Goal: Transaction & Acquisition: Purchase product/service

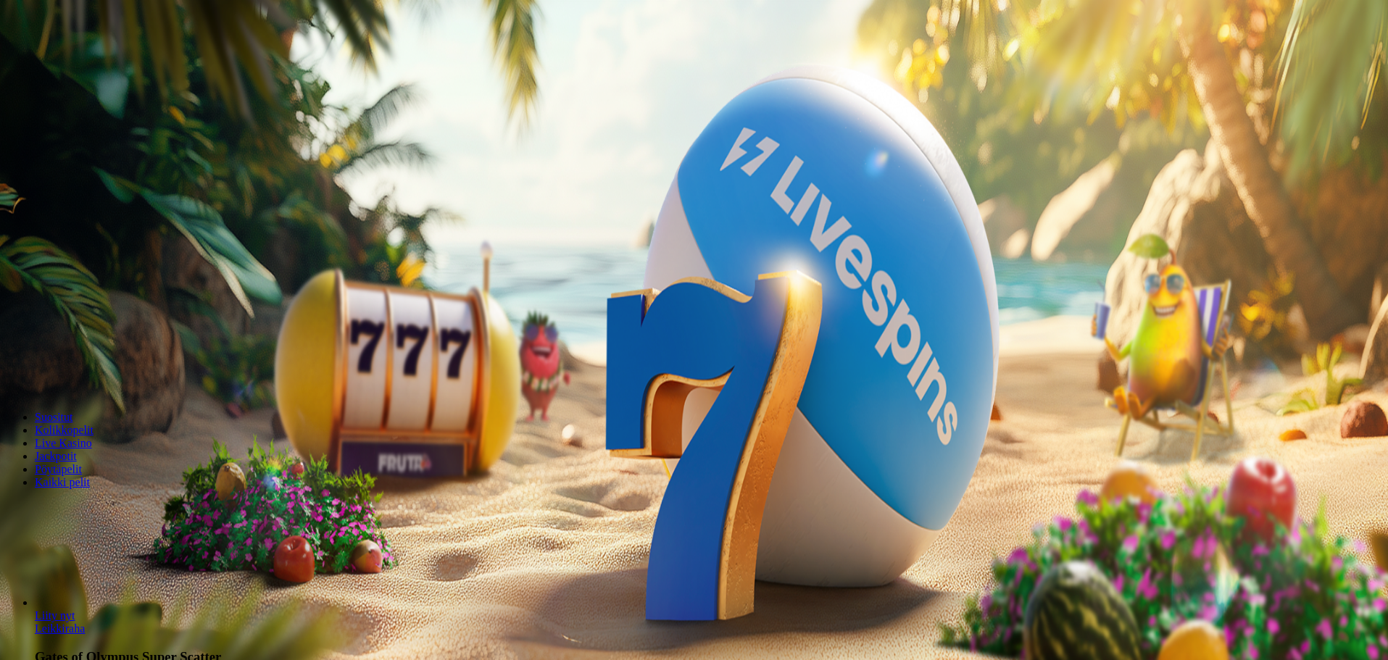
click at [75, 110] on span "Tarjoukset" at bounding box center [59, 104] width 49 height 12
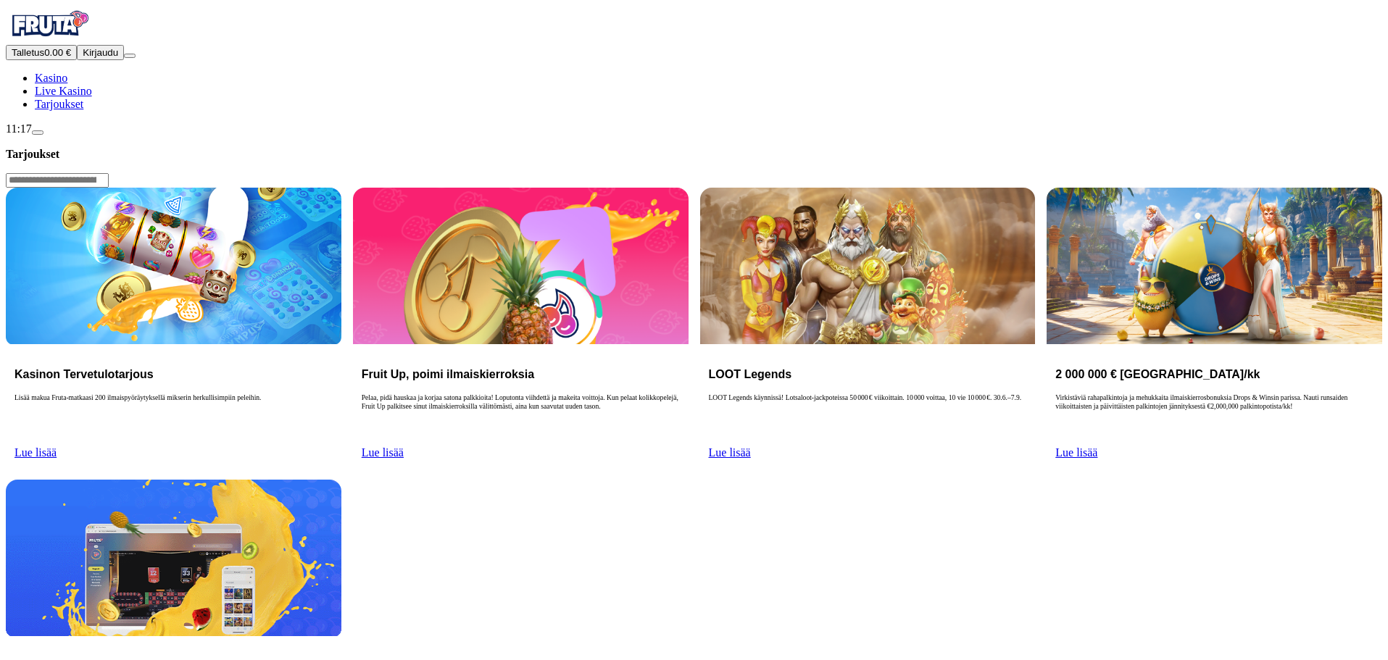
click at [57, 446] on link "Lue lisää" at bounding box center [35, 452] width 42 height 12
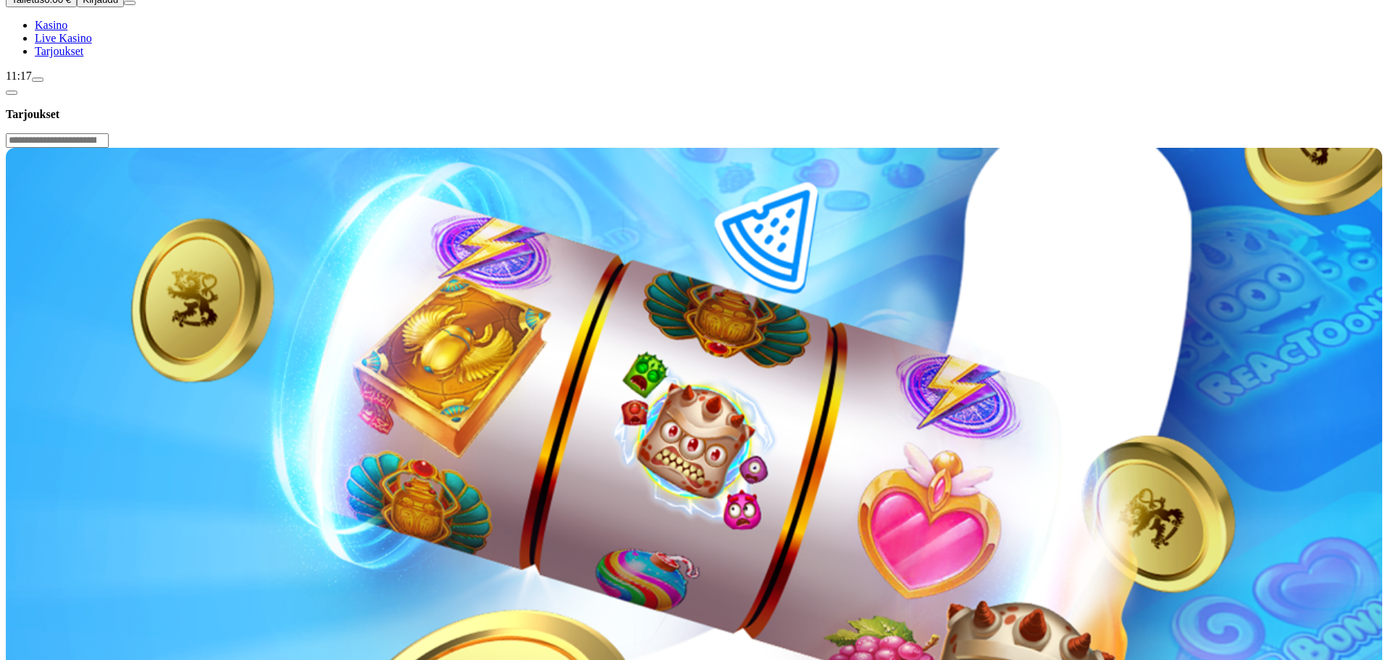
scroll to position [217, 0]
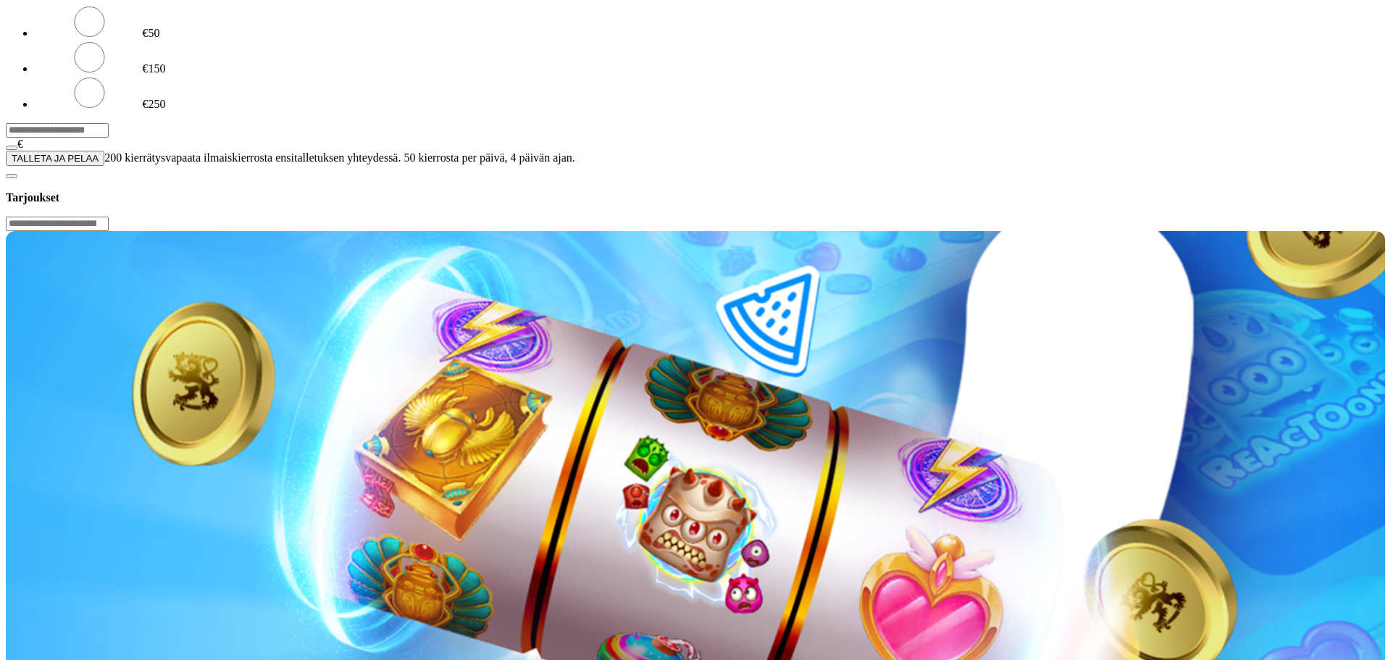
click at [109, 123] on input "***" at bounding box center [57, 130] width 103 height 14
type input "**"
click at [104, 166] on button "TALLETA JA PELAA" at bounding box center [55, 158] width 99 height 15
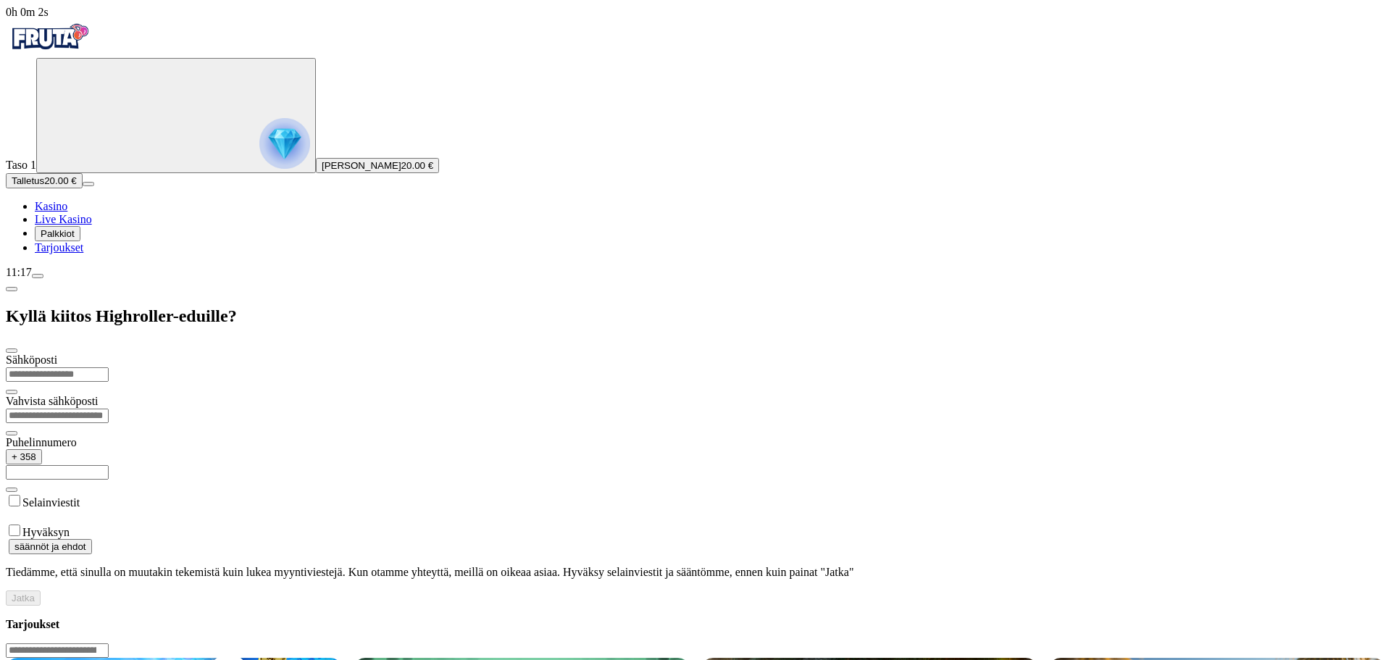
click at [109, 367] on input "email" at bounding box center [57, 374] width 103 height 14
type input "**********"
drag, startPoint x: 356, startPoint y: 231, endPoint x: 280, endPoint y: 225, distance: 75.7
click at [109, 465] on input "**********" at bounding box center [57, 472] width 103 height 14
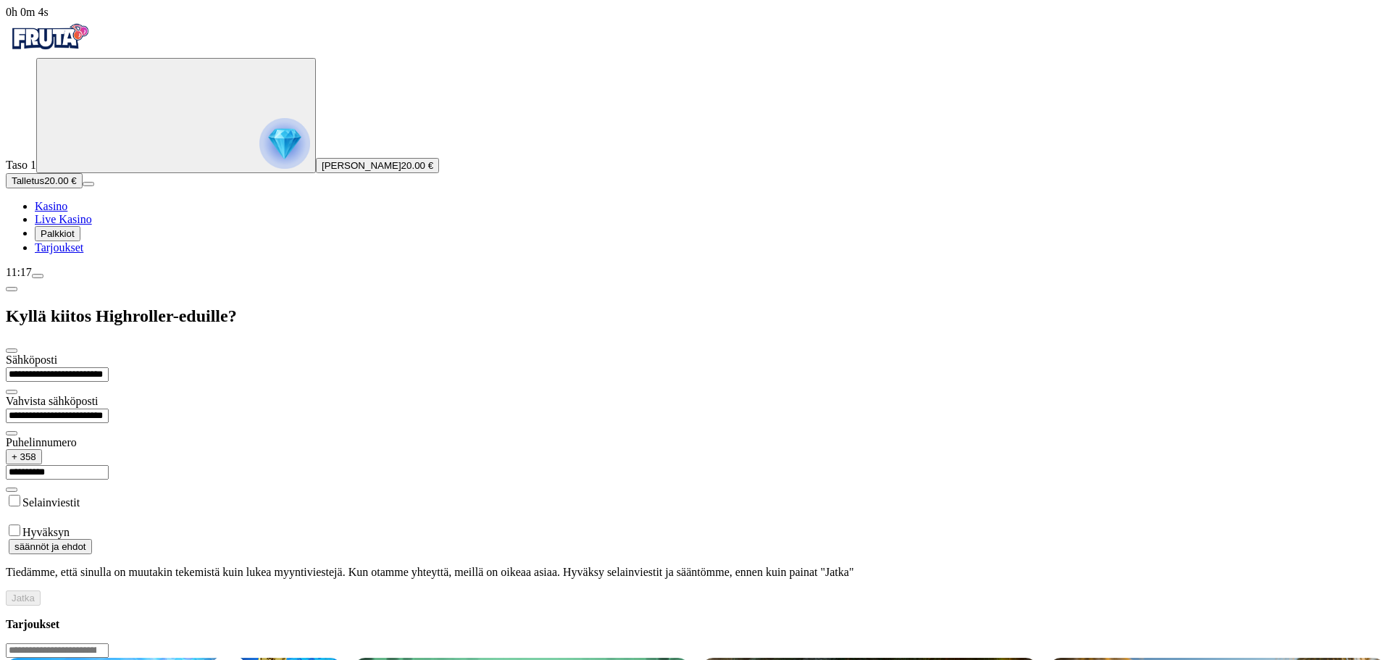
click at [109, 465] on input "**********" at bounding box center [57, 472] width 103 height 14
drag, startPoint x: 341, startPoint y: 227, endPoint x: 193, endPoint y: 212, distance: 149.3
click at [193, 436] on div "**********" at bounding box center [696, 464] width 1380 height 57
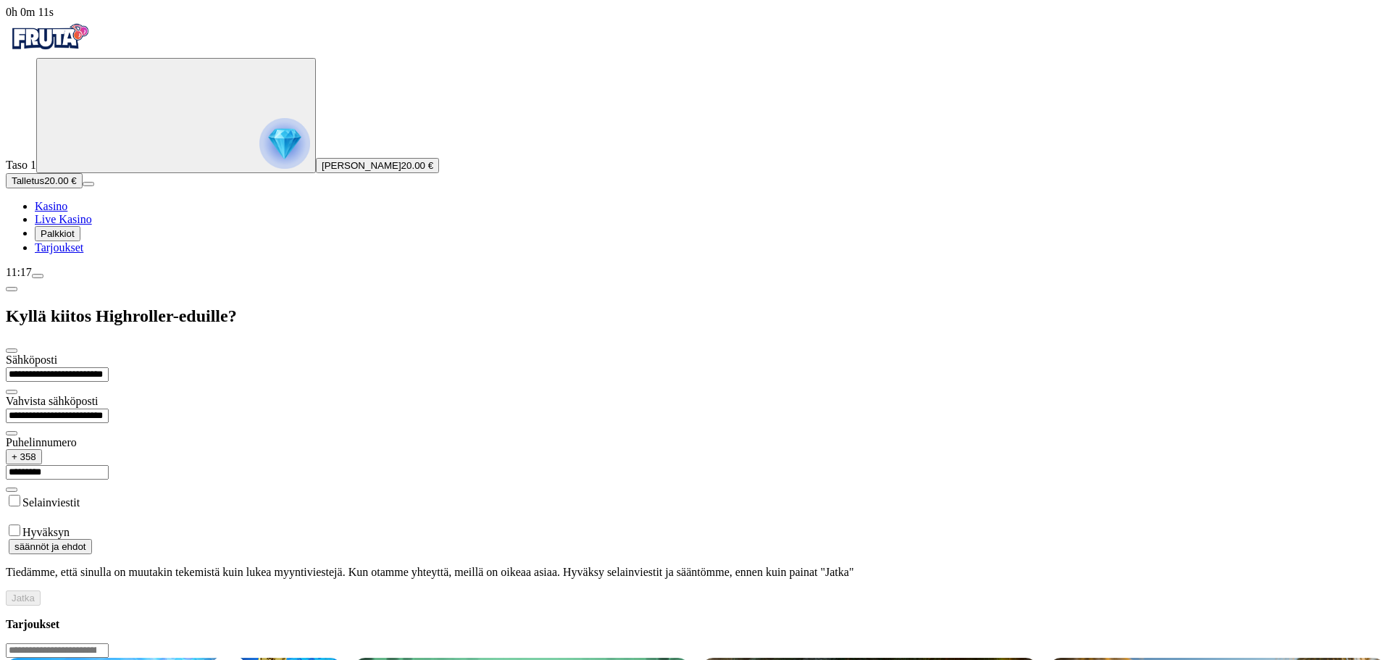
type input "*********"
click at [35, 593] on span "Jatka" at bounding box center [23, 598] width 23 height 11
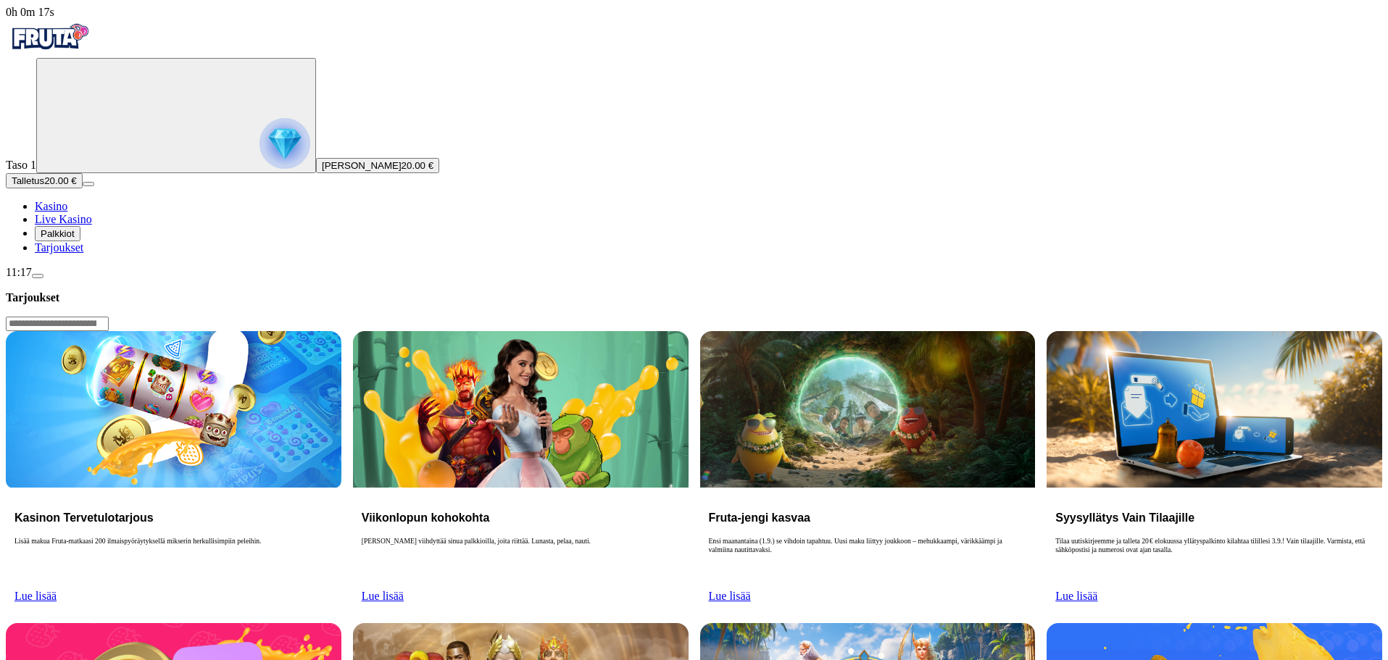
click at [75, 239] on span "Palkkiot" at bounding box center [58, 233] width 34 height 11
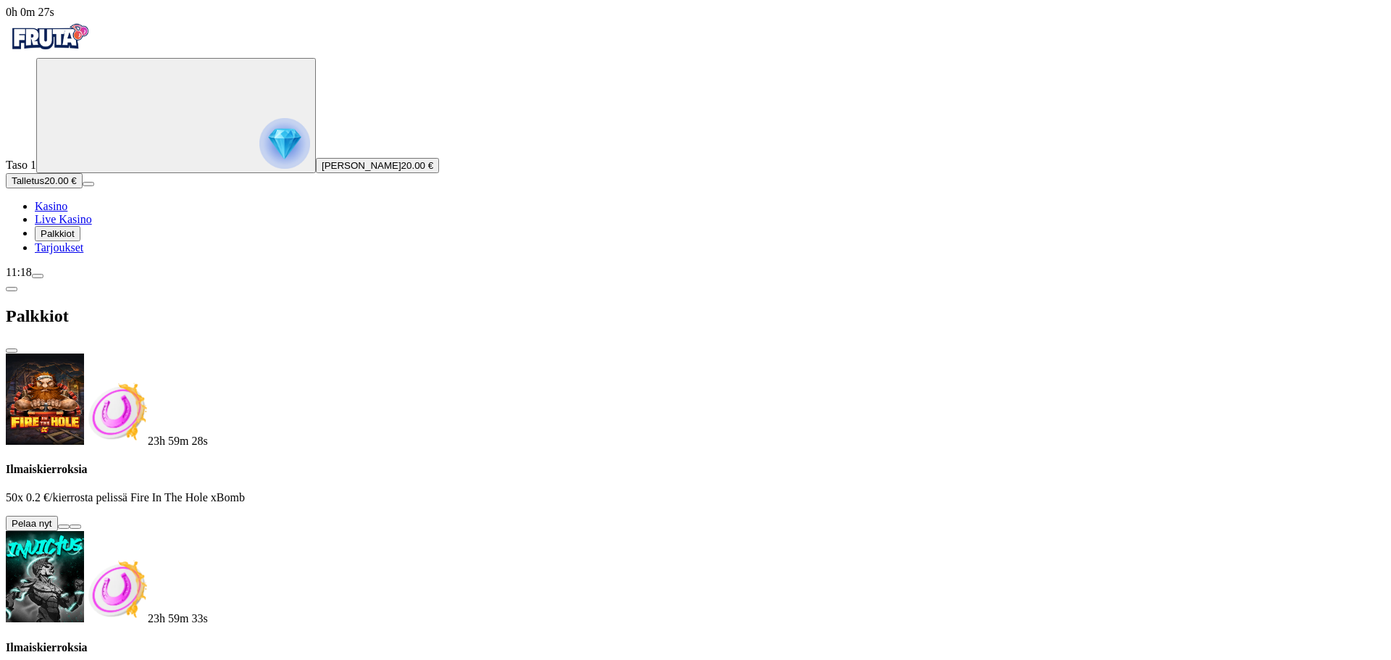
click at [70, 525] on button at bounding box center [64, 527] width 12 height 4
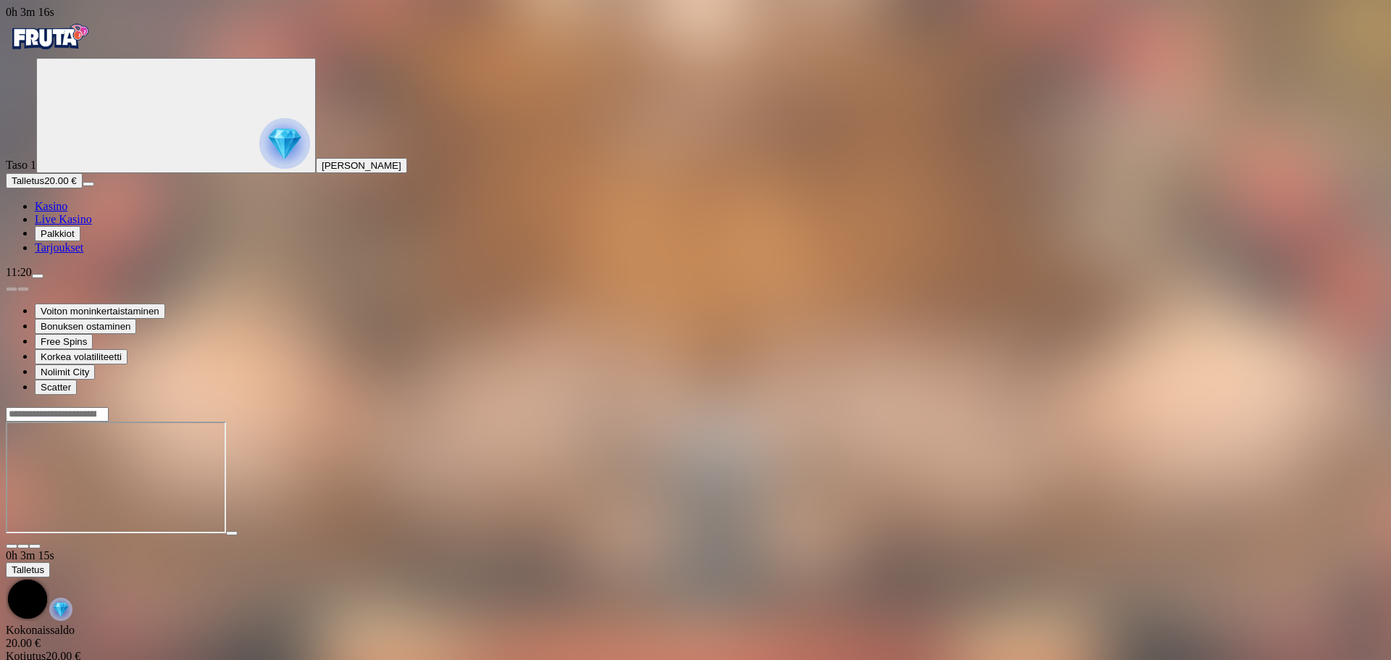
click at [93, 51] on img "Primary" at bounding box center [49, 37] width 87 height 36
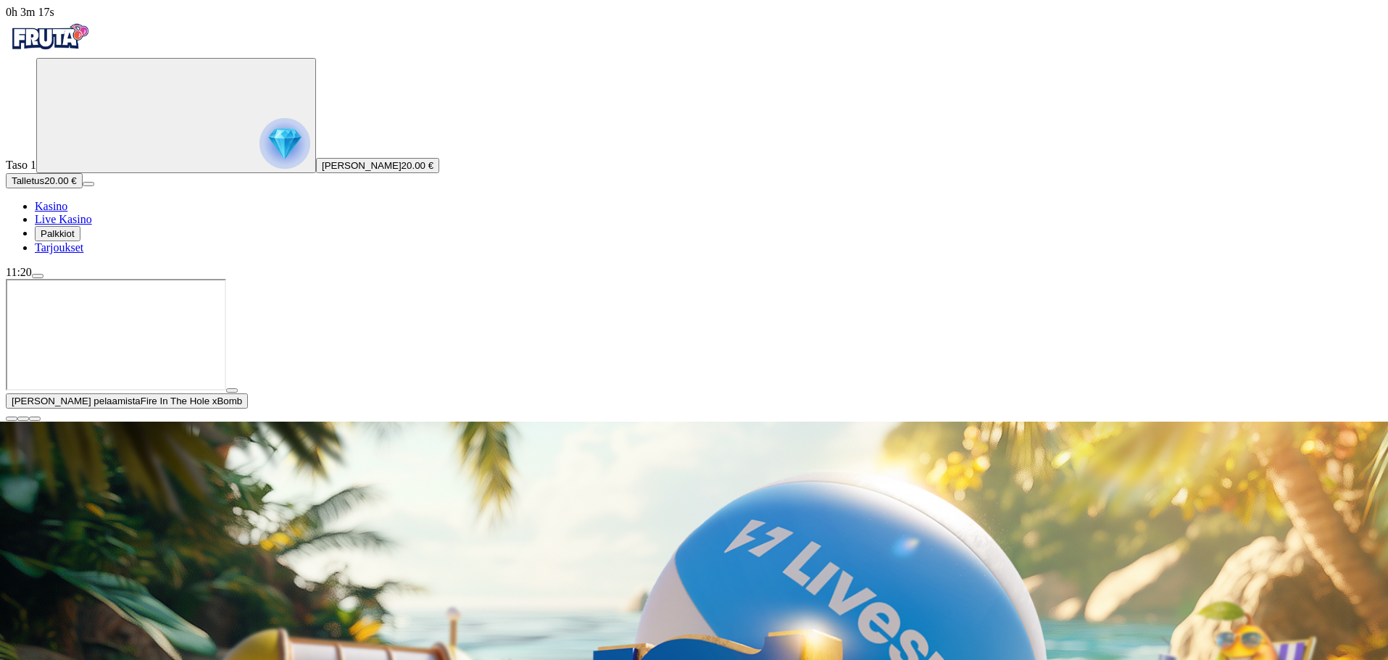
click at [12, 419] on span "close icon" at bounding box center [12, 419] width 0 height 0
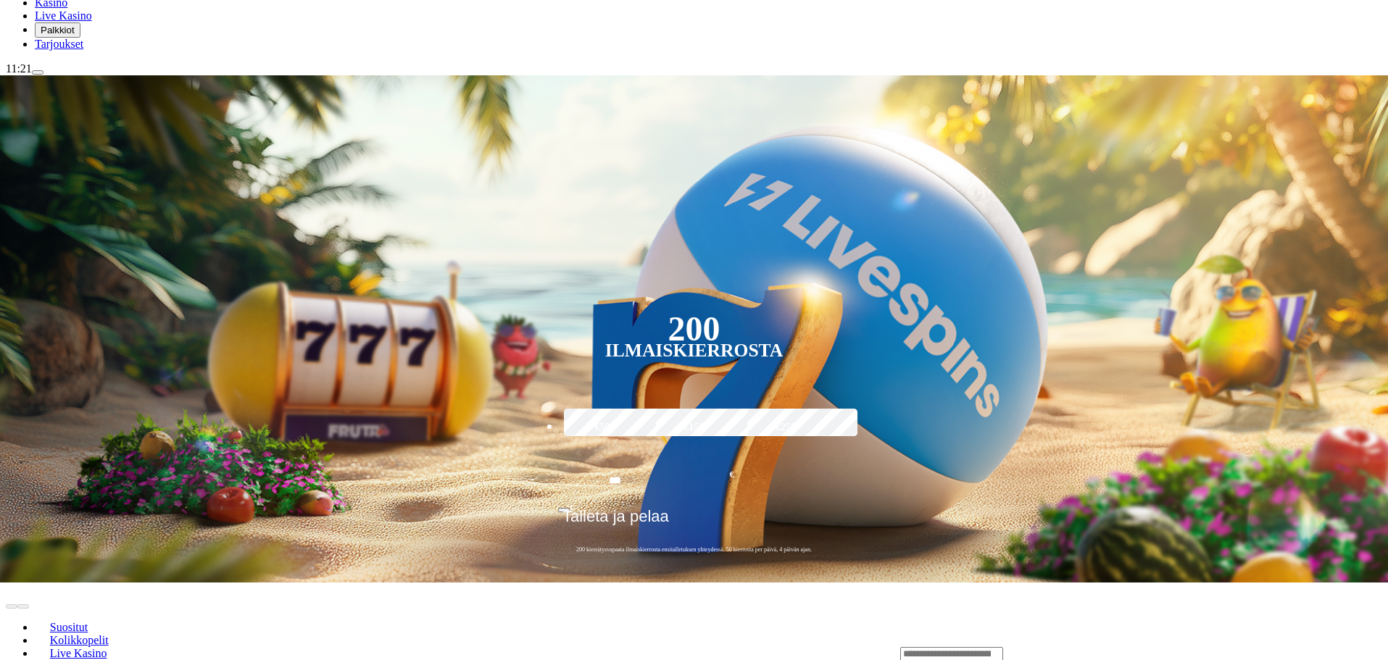
scroll to position [217, 0]
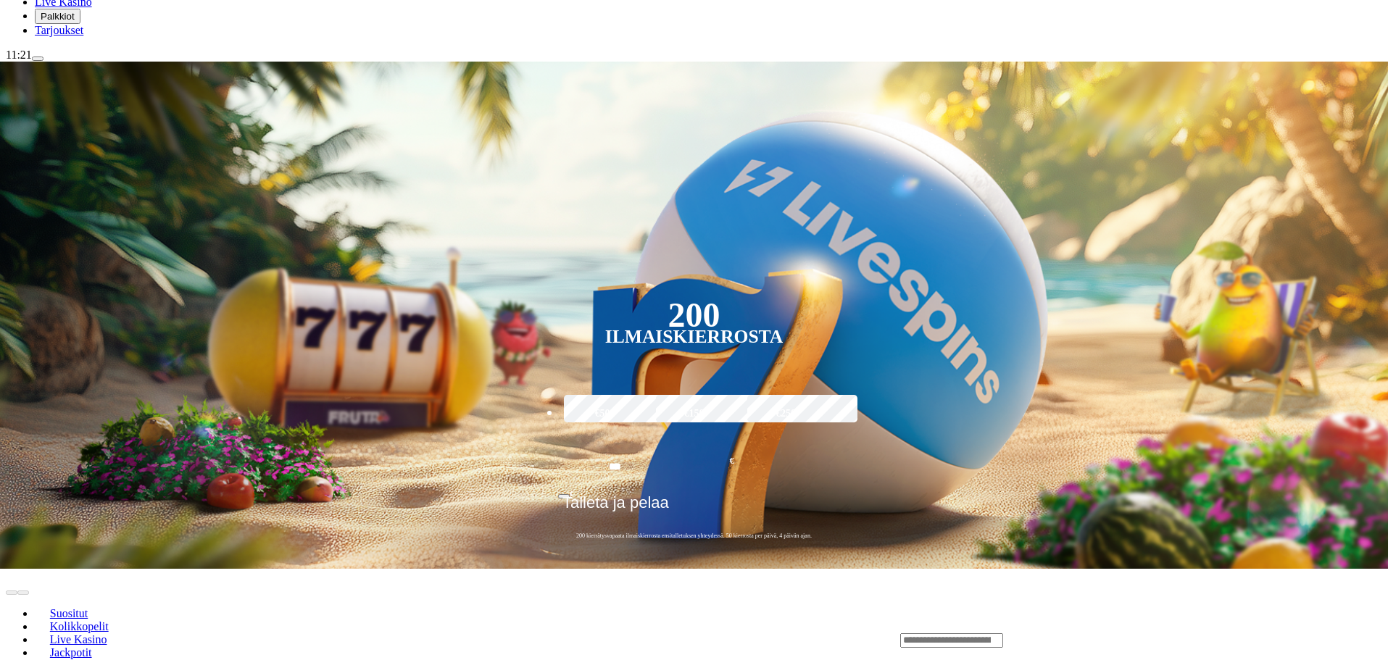
click at [1025, 633] on div "Lobby" at bounding box center [1141, 640] width 482 height 15
click at [1003, 633] on input "Search" at bounding box center [951, 640] width 103 height 14
type input "*********"
click at [972, 655] on span "Pelaa nyt" at bounding box center [950, 661] width 43 height 12
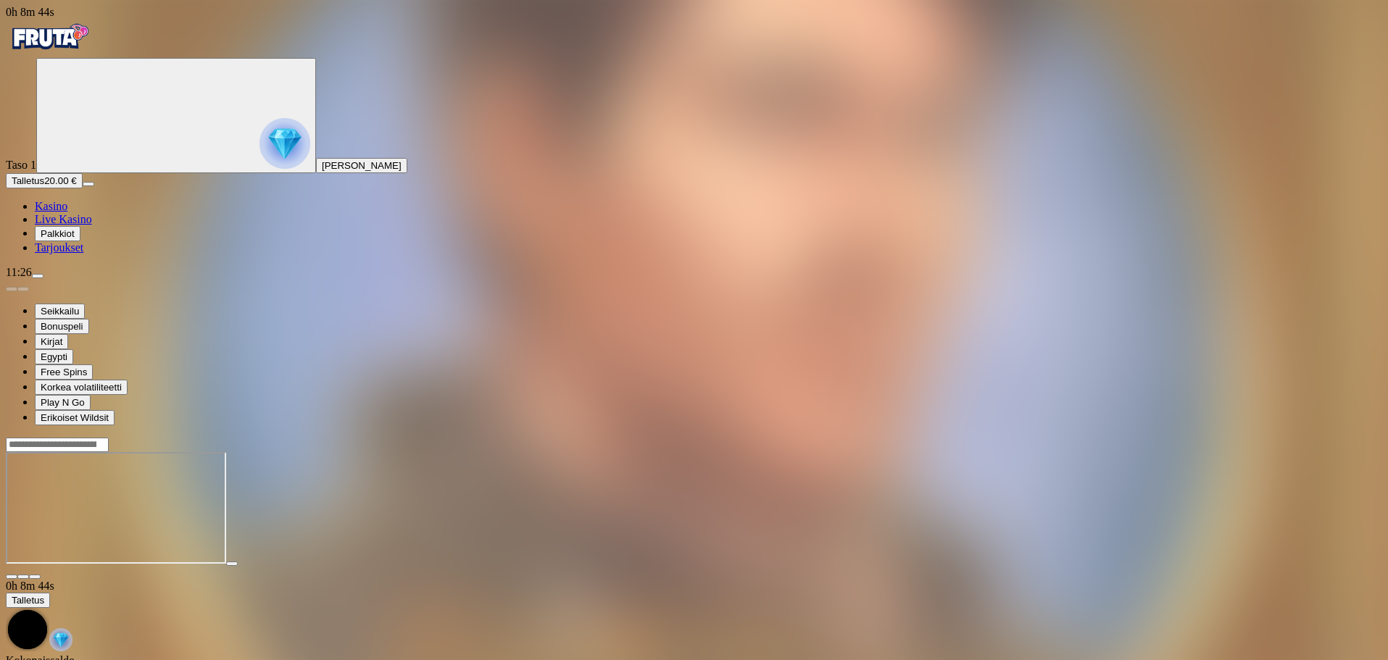
click at [93, 54] on img "Primary" at bounding box center [49, 37] width 87 height 36
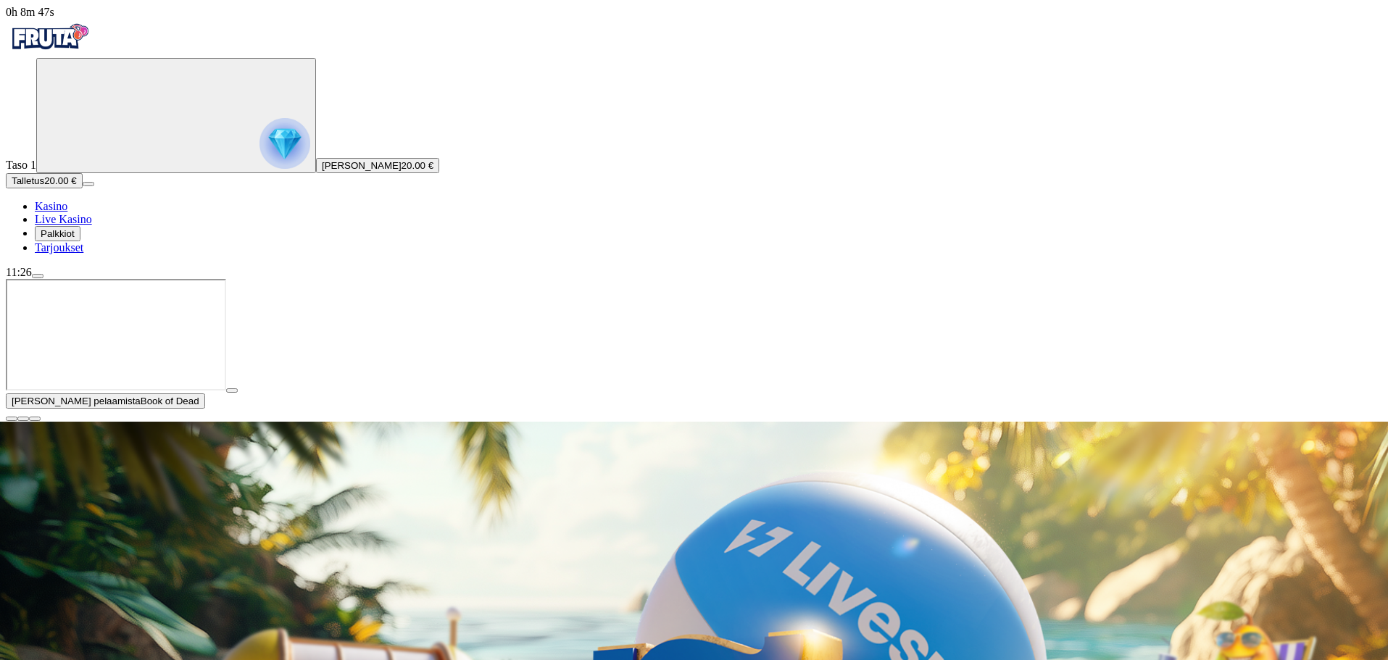
click at [12, 419] on span "close icon" at bounding box center [12, 419] width 0 height 0
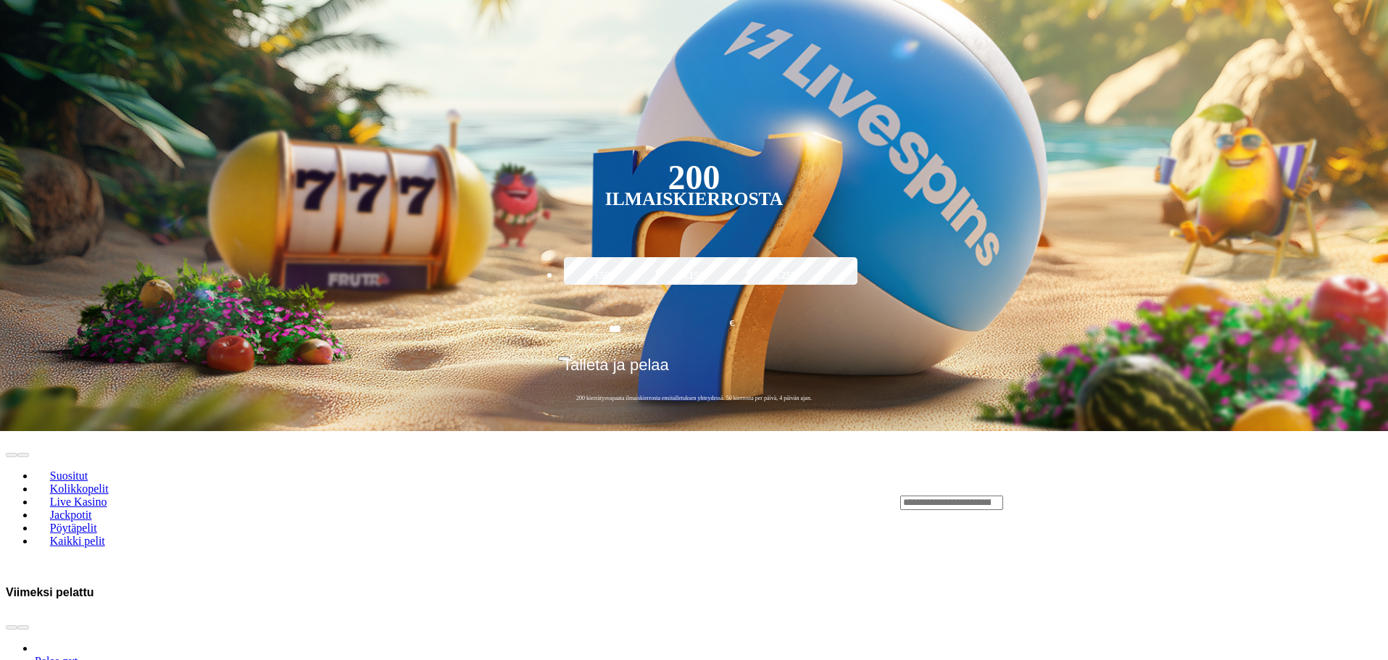
scroll to position [362, 0]
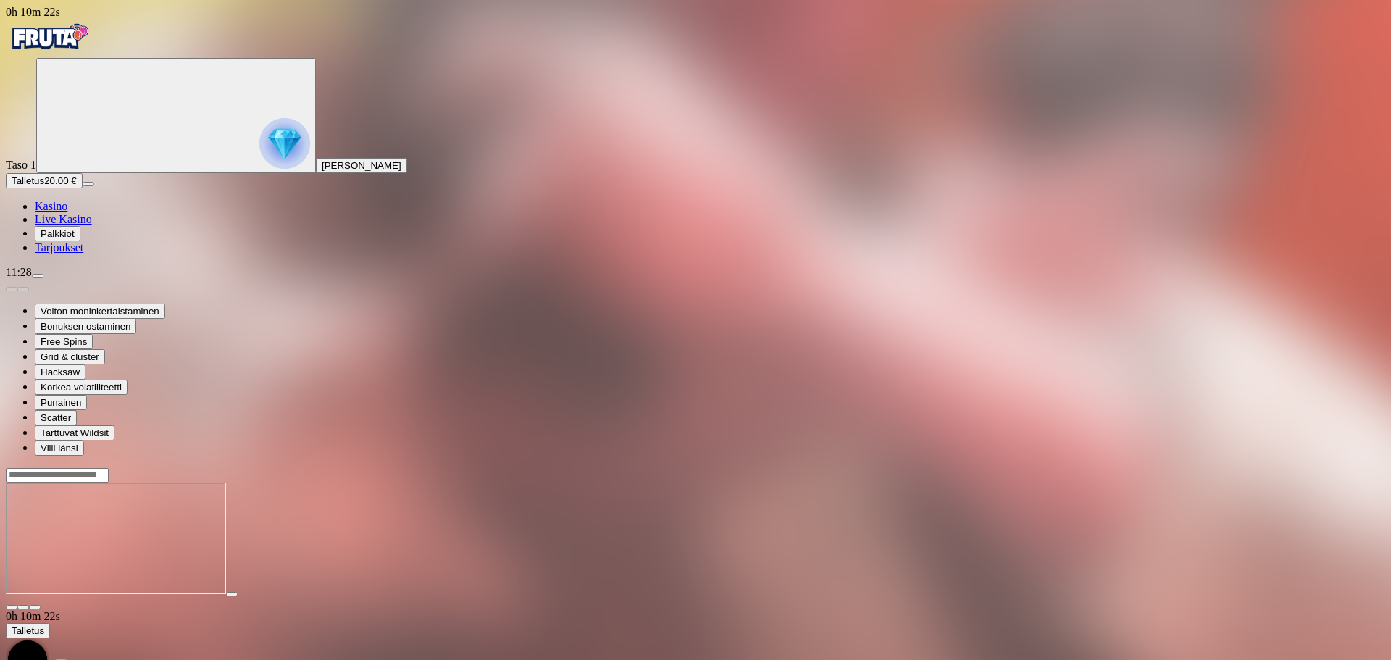
click at [75, 55] on img "Primary" at bounding box center [49, 37] width 87 height 36
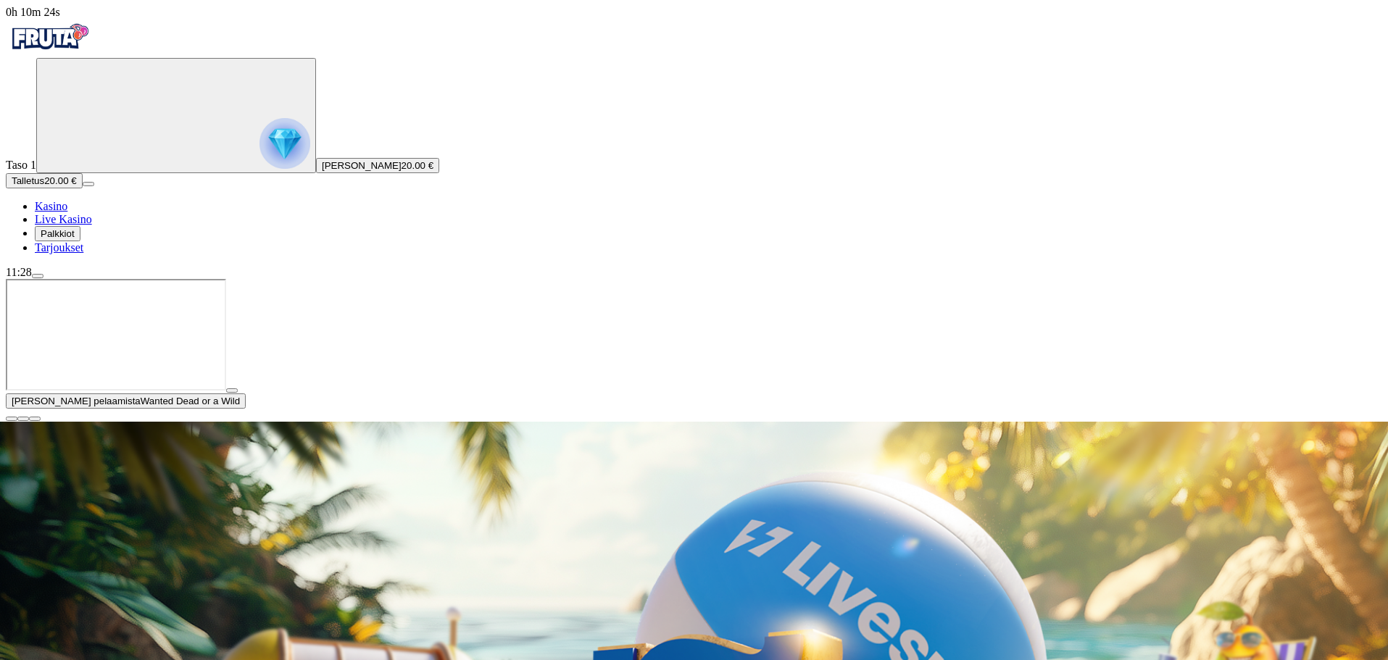
click at [12, 419] on span "close icon" at bounding box center [12, 419] width 0 height 0
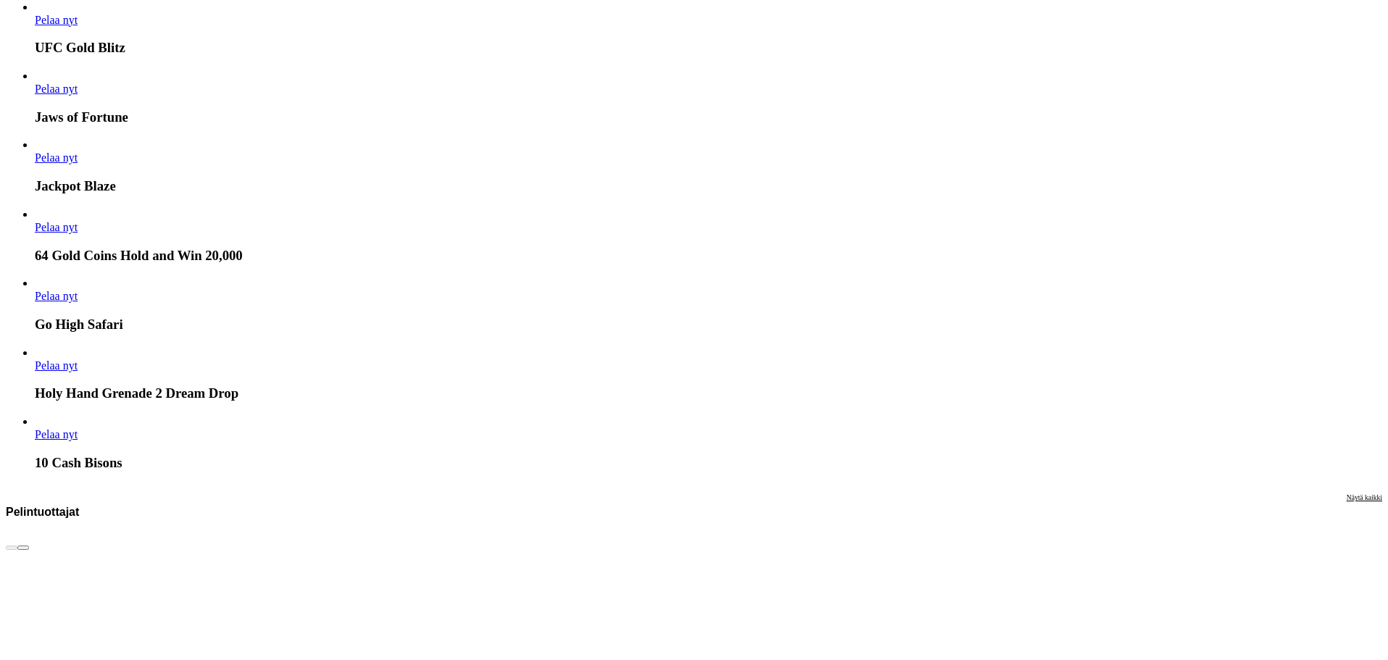
scroll to position [2392, 0]
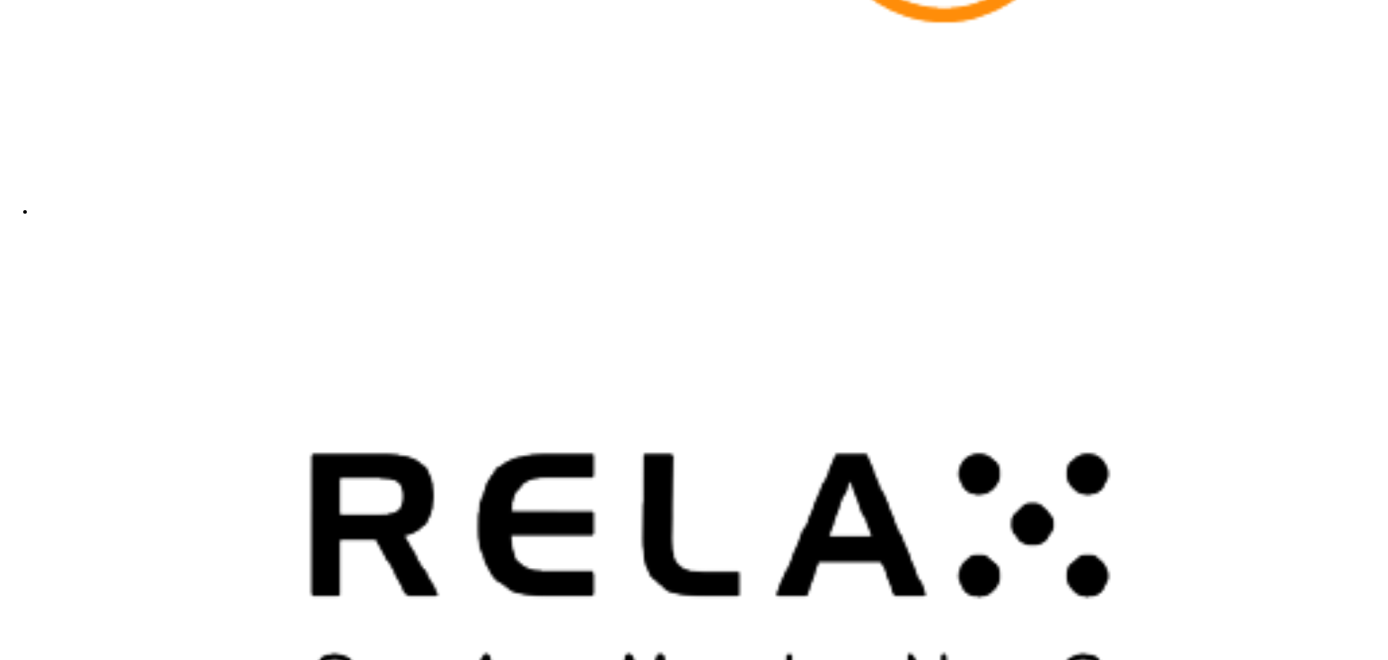
scroll to position [3696, 0]
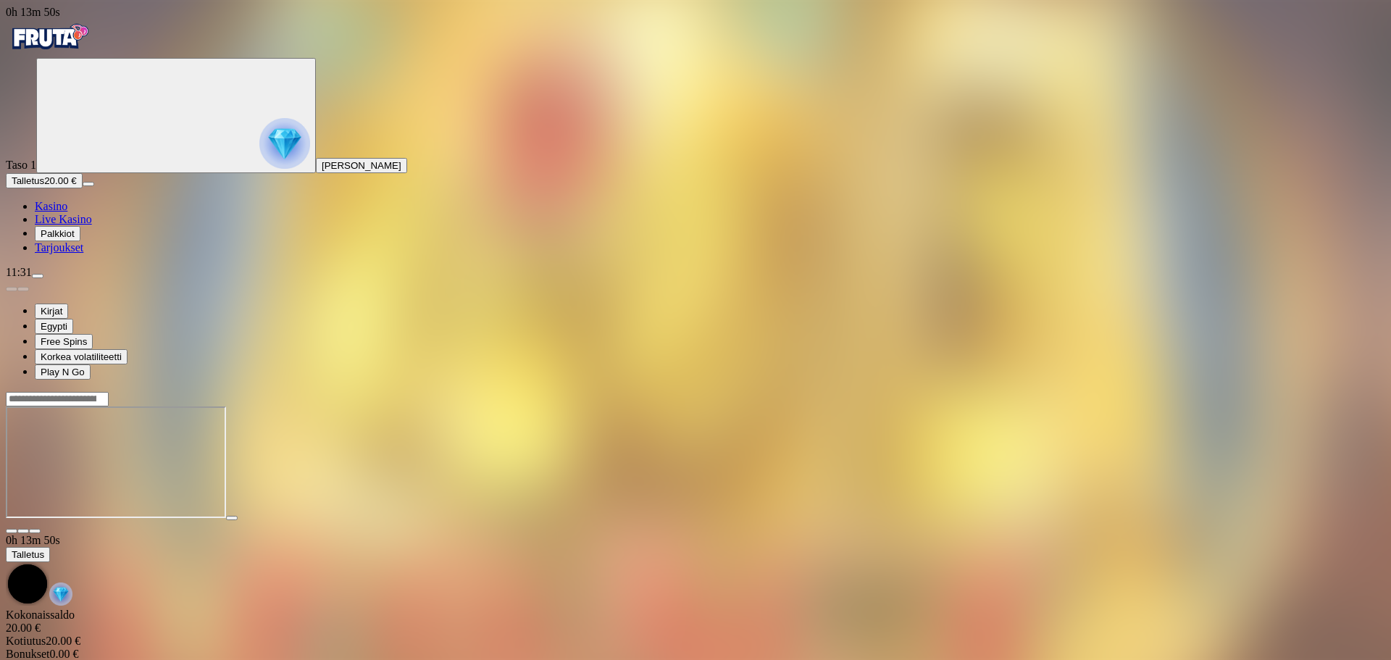
click at [72, 41] on img "Primary" at bounding box center [49, 37] width 87 height 36
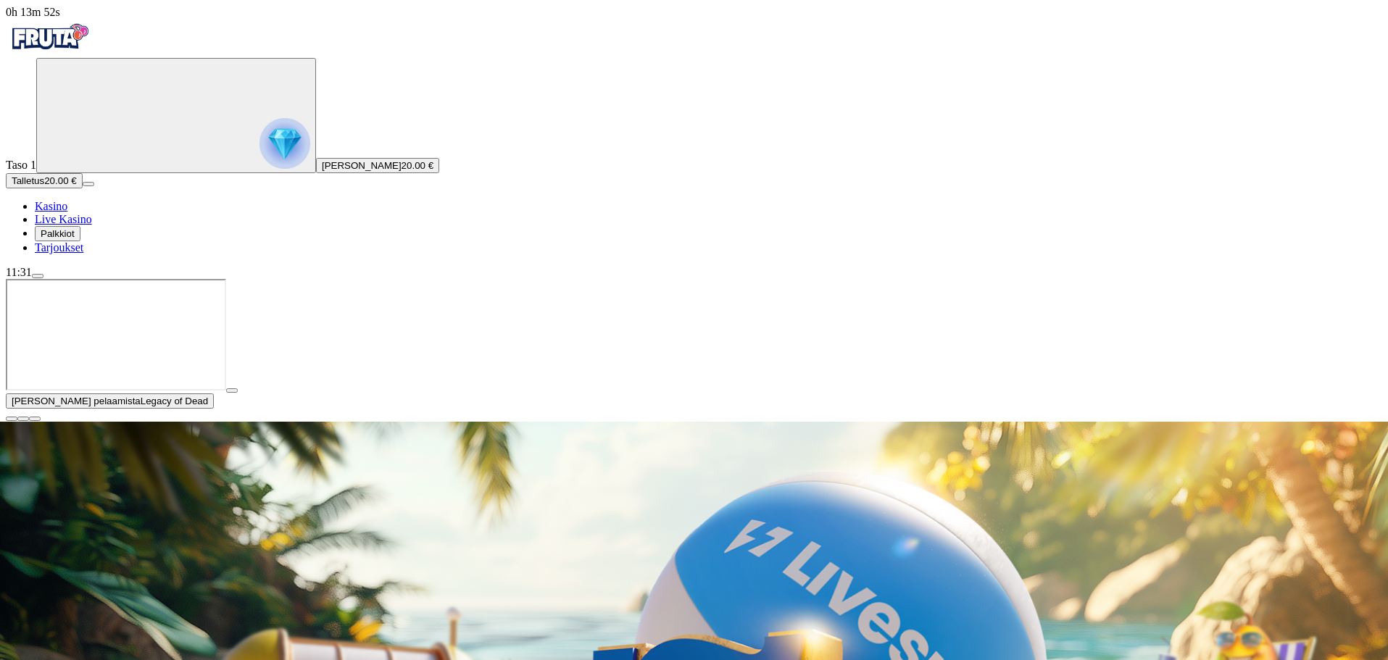
click at [12, 419] on span "close icon" at bounding box center [12, 419] width 0 height 0
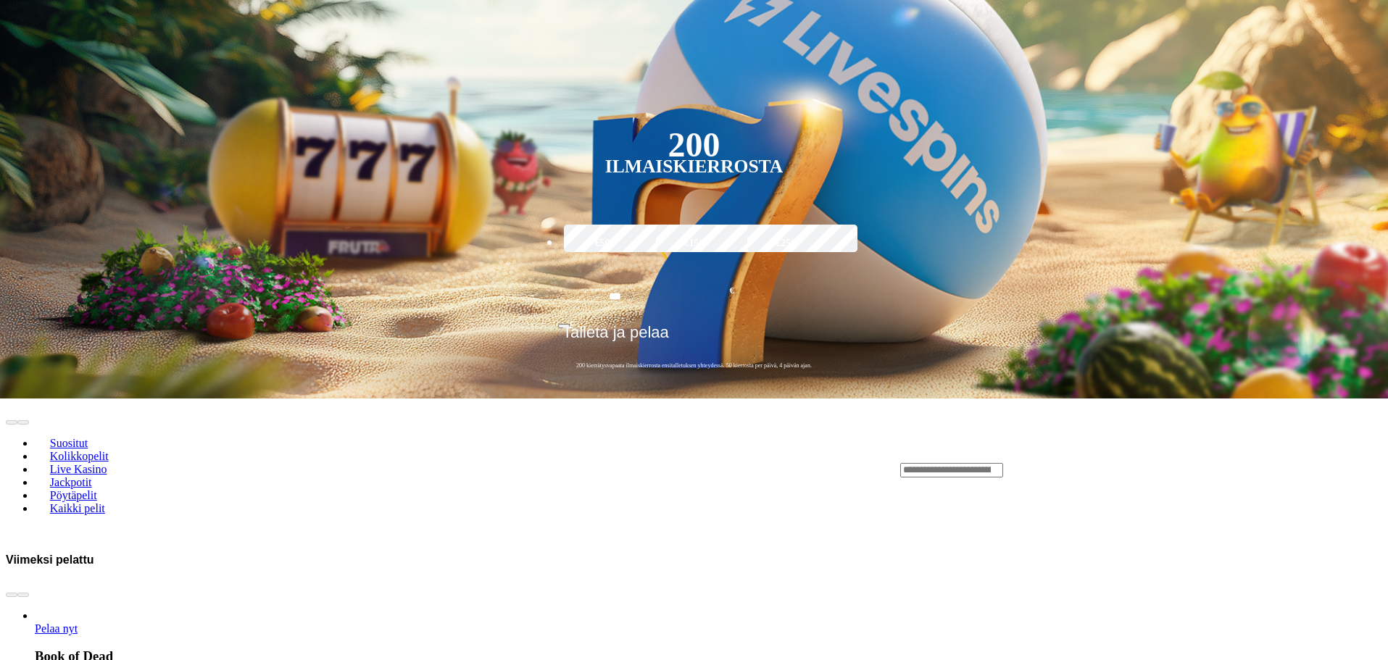
scroll to position [362, 0]
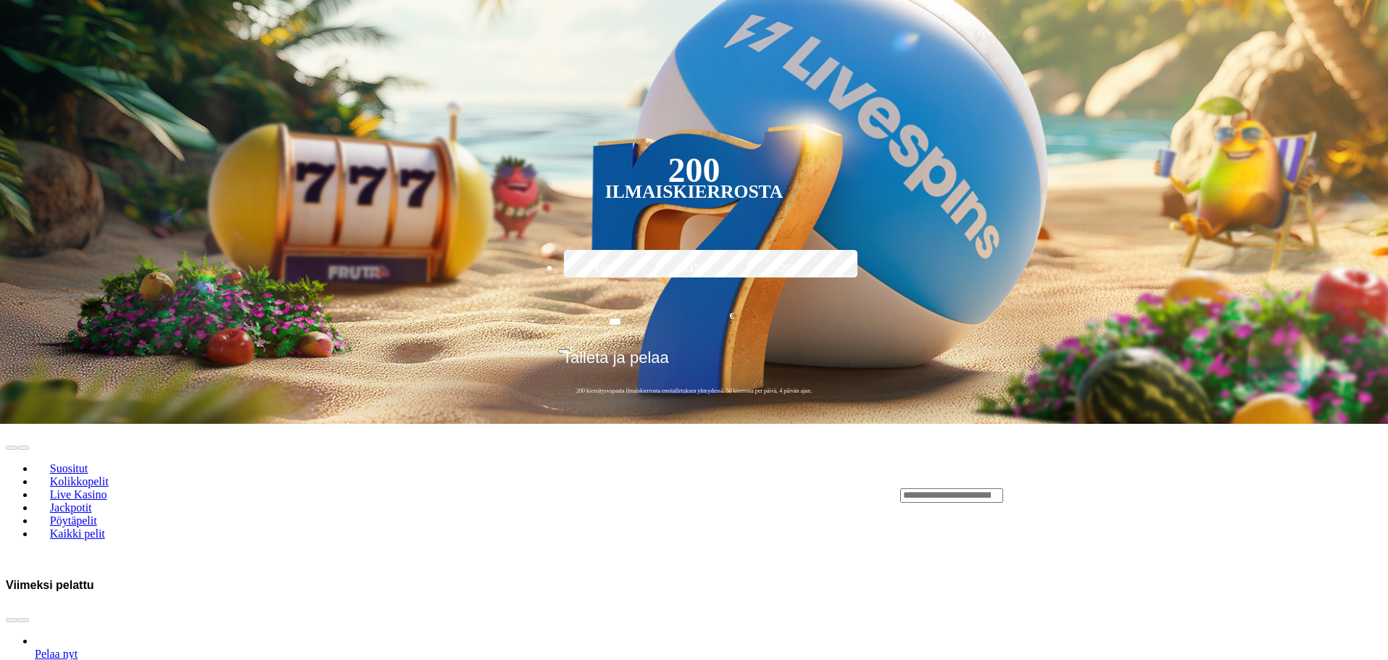
click at [1118, 488] on div "Lobby" at bounding box center [1141, 495] width 482 height 15
click at [1003, 488] on input "Search" at bounding box center [951, 495] width 103 height 14
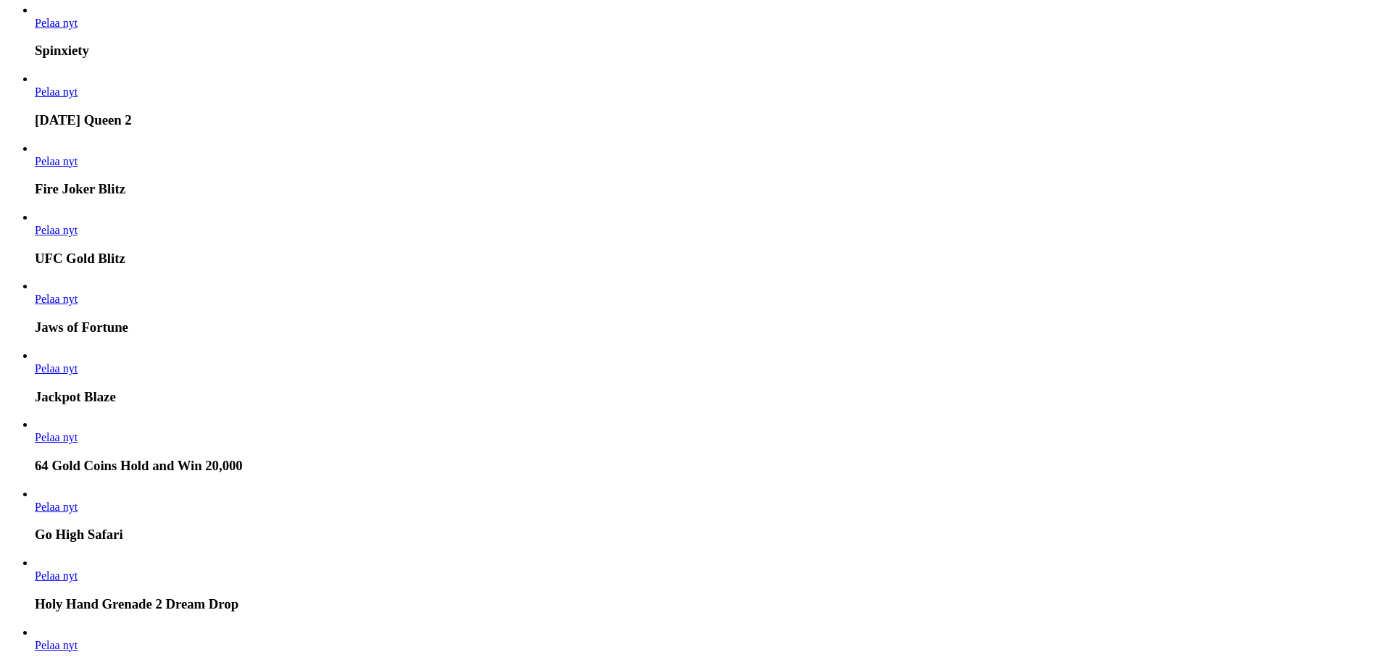
scroll to position [2464, 0]
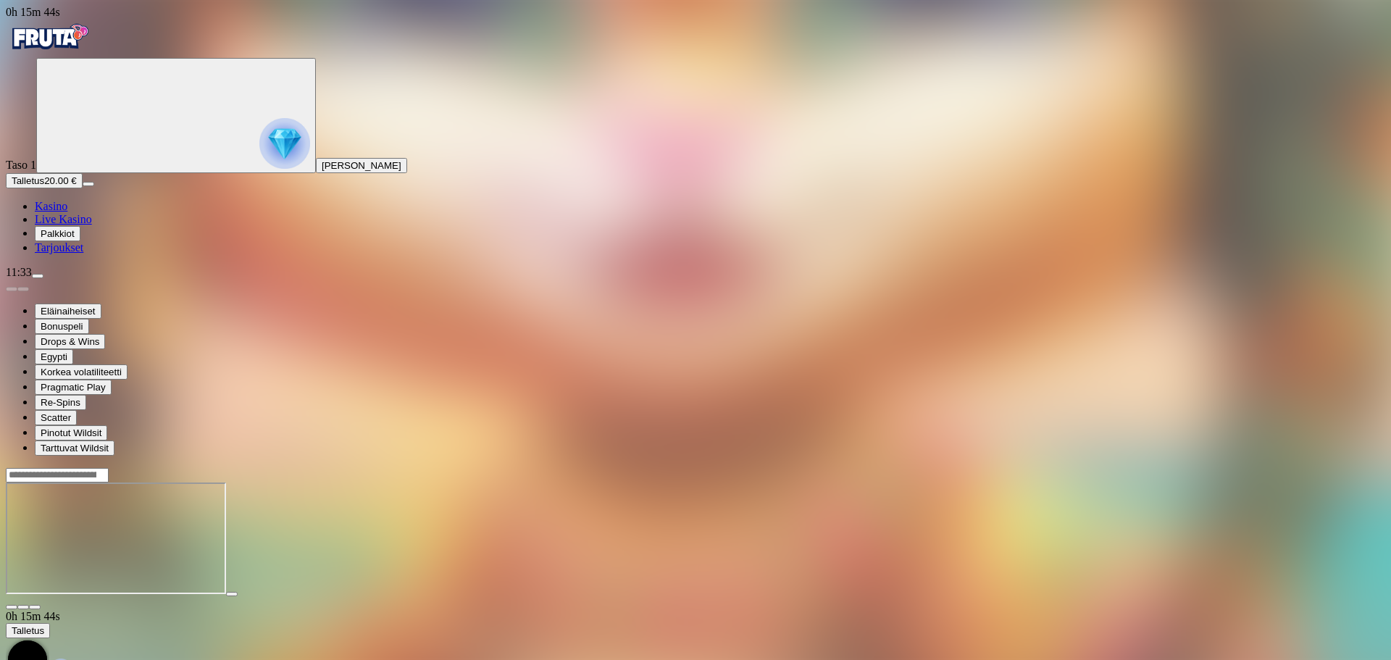
click at [69, 55] on img "Primary" at bounding box center [49, 37] width 87 height 36
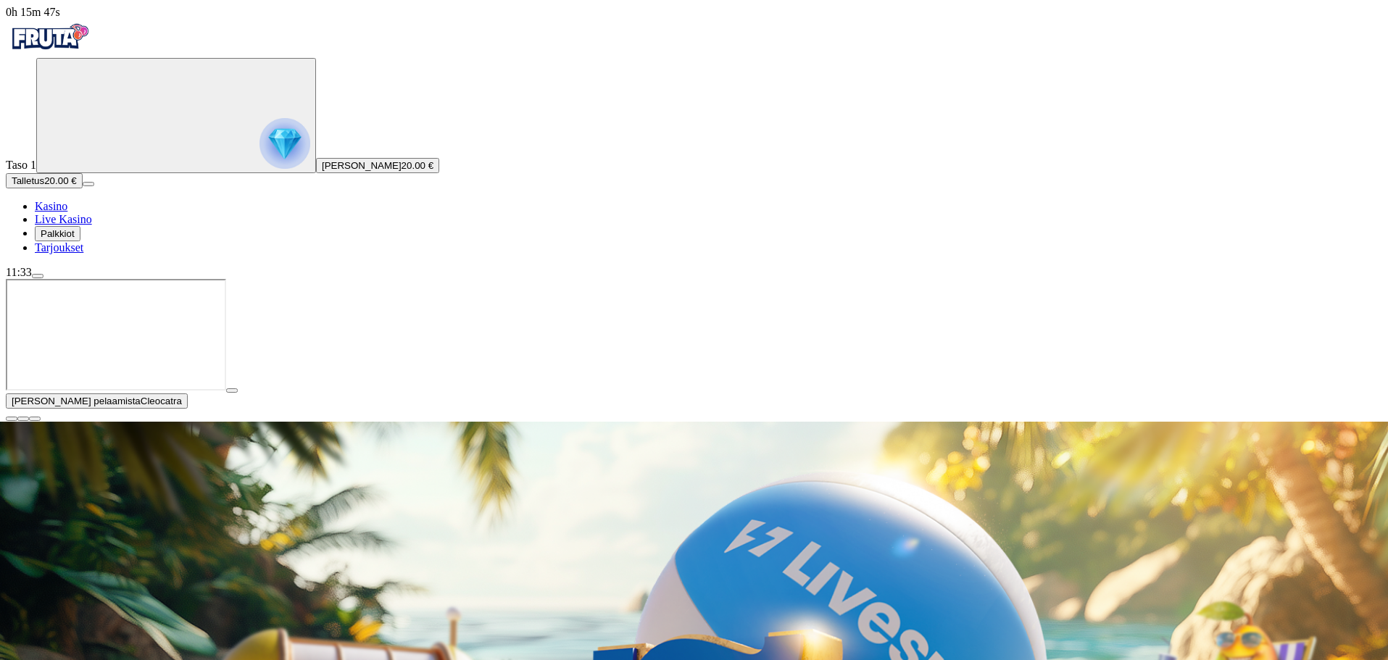
click at [12, 419] on span "close icon" at bounding box center [12, 419] width 0 height 0
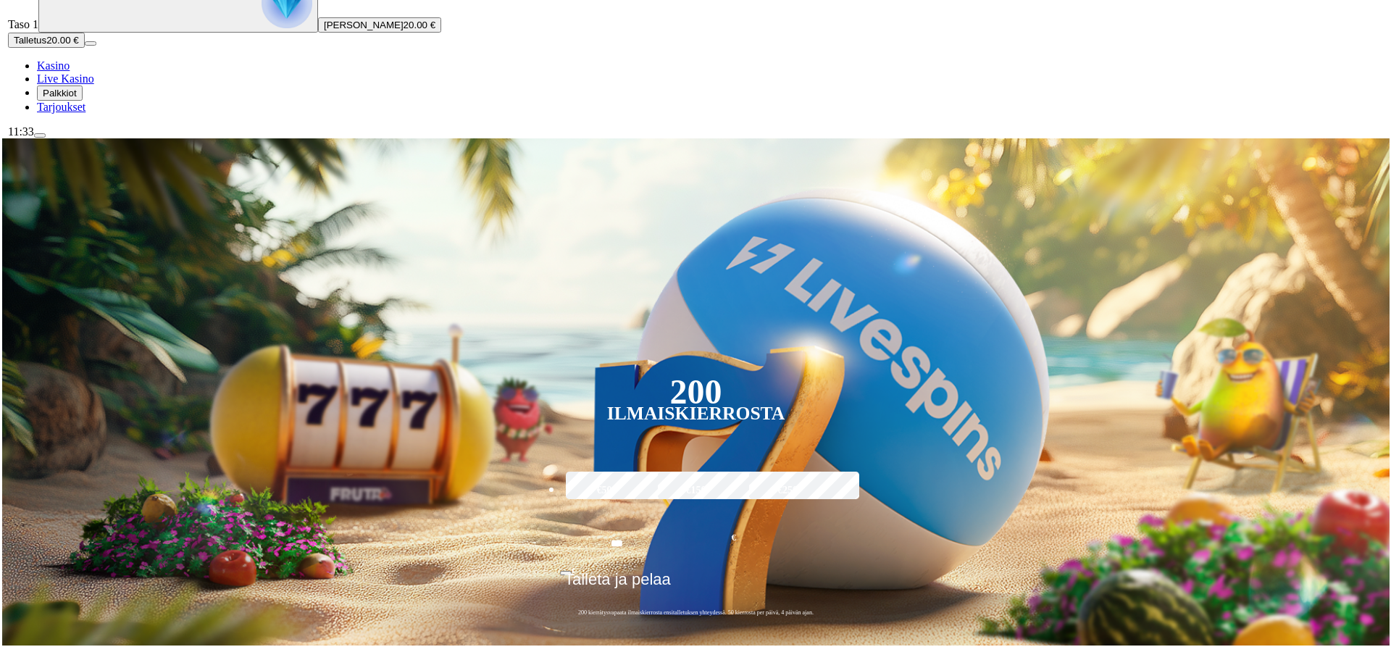
scroll to position [290, 0]
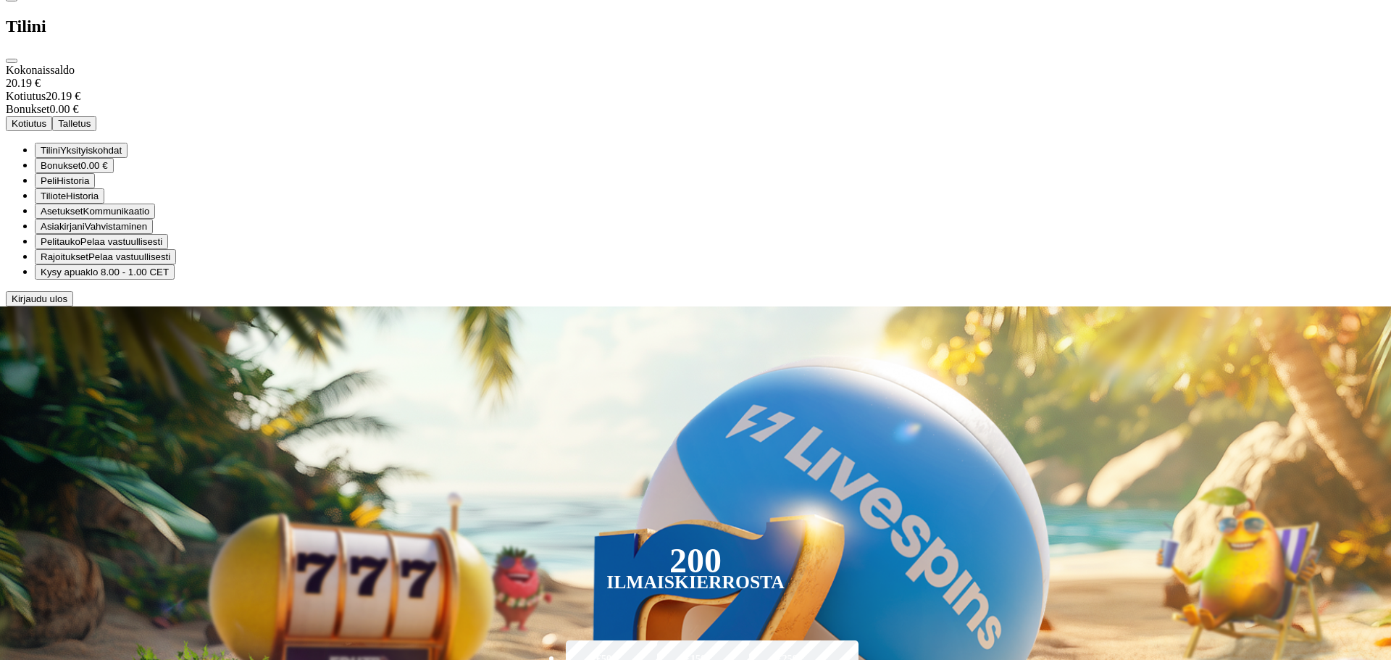
click at [46, 129] on span "Kotiutus" at bounding box center [29, 123] width 35 height 11
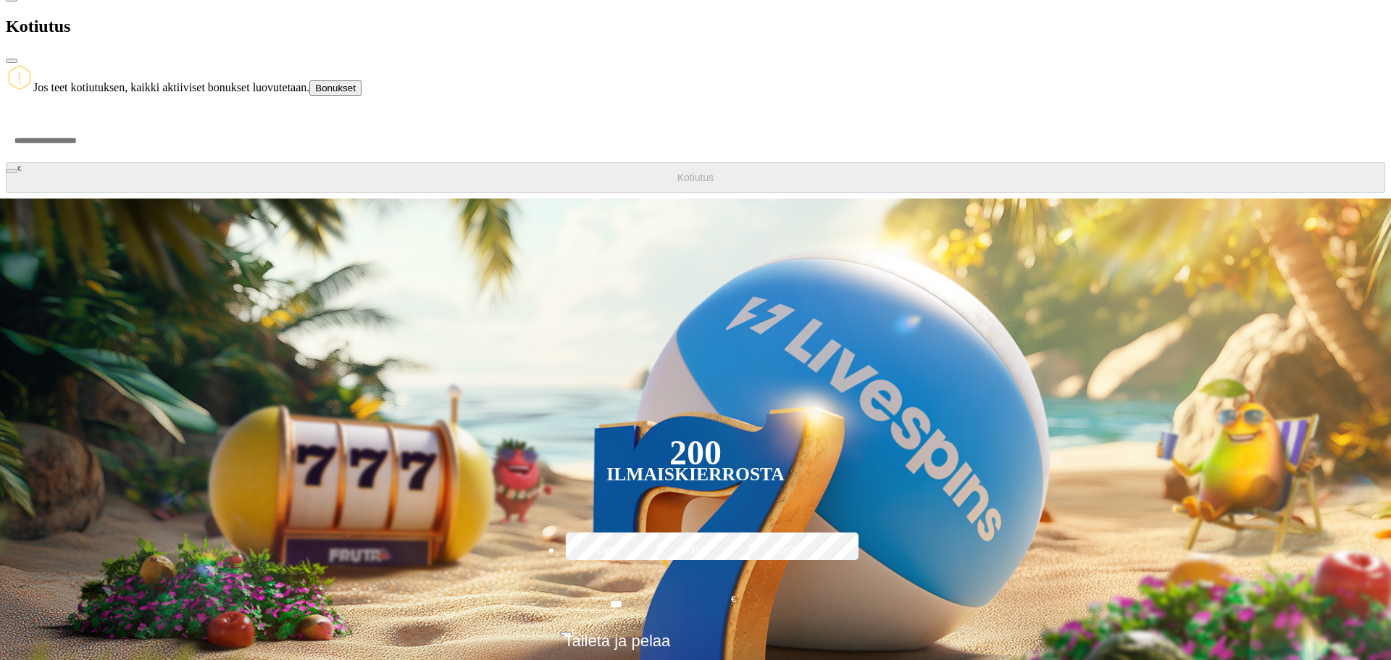
click at [104, 162] on input "number" at bounding box center [55, 140] width 98 height 43
type input "**"
click at [296, 193] on button "Kotiutus" at bounding box center [696, 177] width 1380 height 30
click at [12, 61] on span "close icon" at bounding box center [12, 61] width 0 height 0
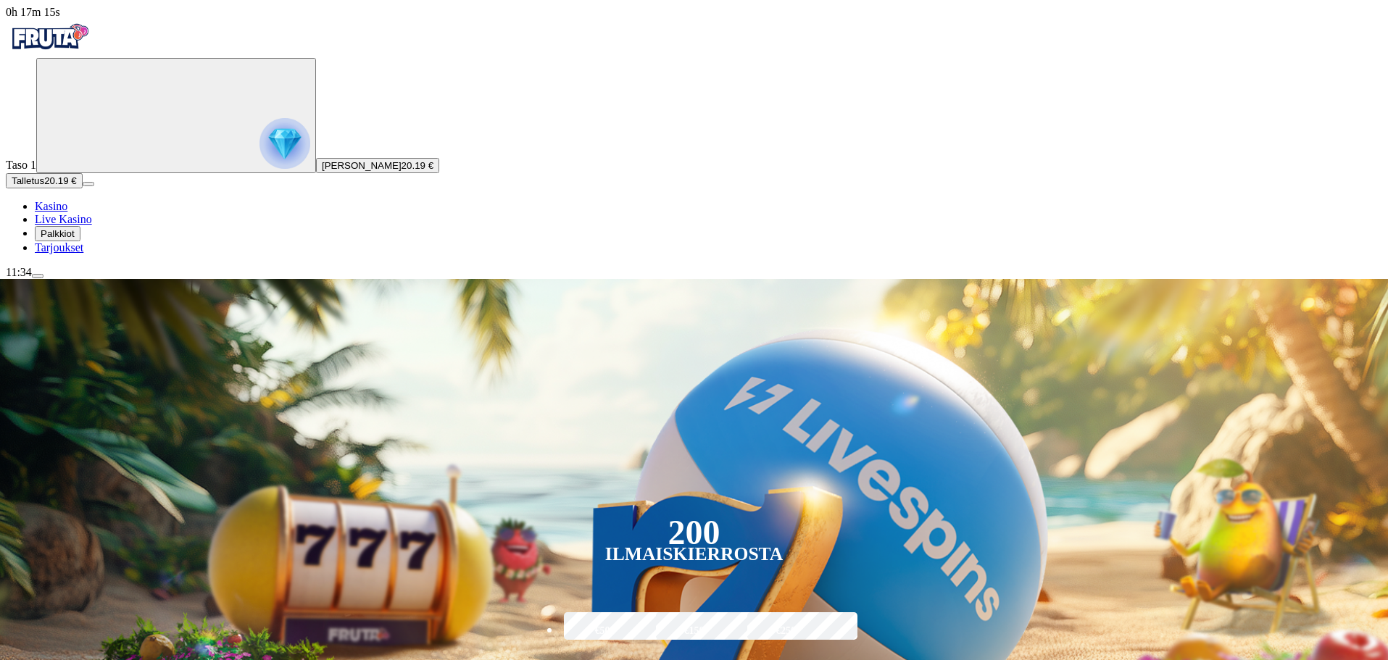
click at [74, 239] on span "Palkkiot" at bounding box center [58, 233] width 34 height 11
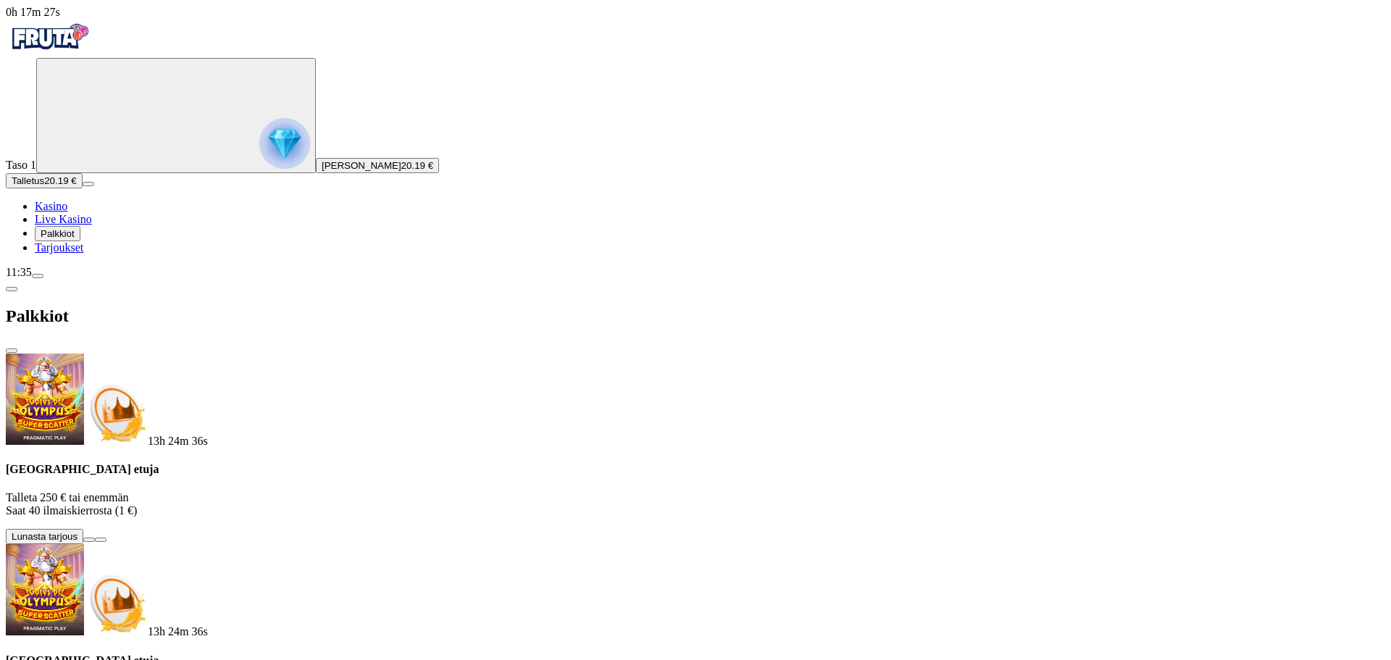
click at [64, 239] on span "Palkkiot" at bounding box center [58, 233] width 34 height 11
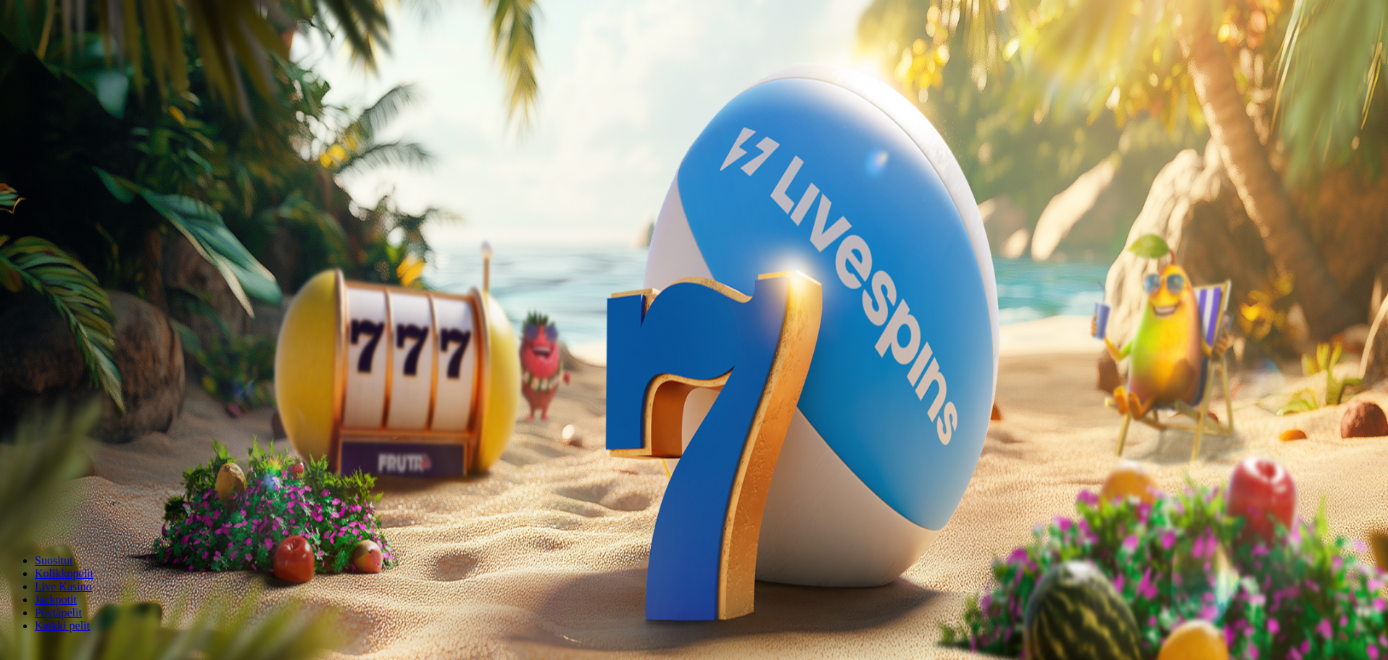
click at [65, 239] on span "Palkkiot" at bounding box center [58, 233] width 34 height 11
click at [12, 351] on span "close icon" at bounding box center [12, 351] width 0 height 0
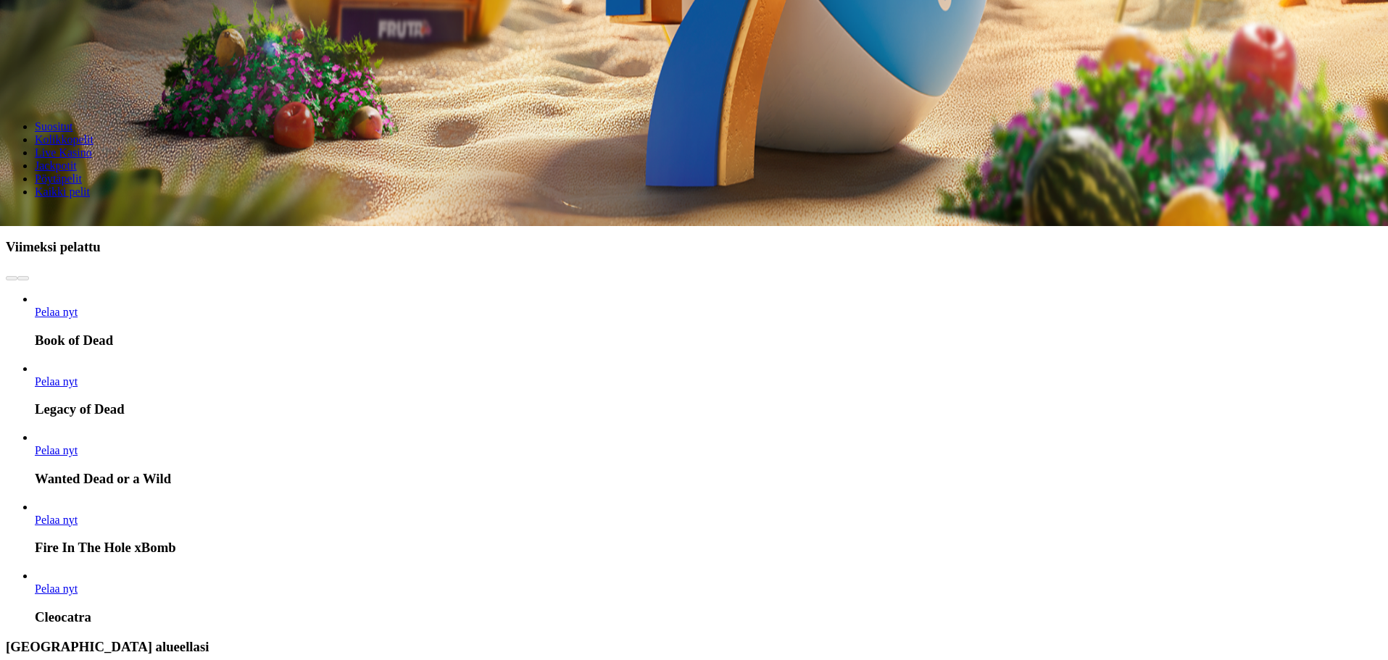
scroll to position [362, 0]
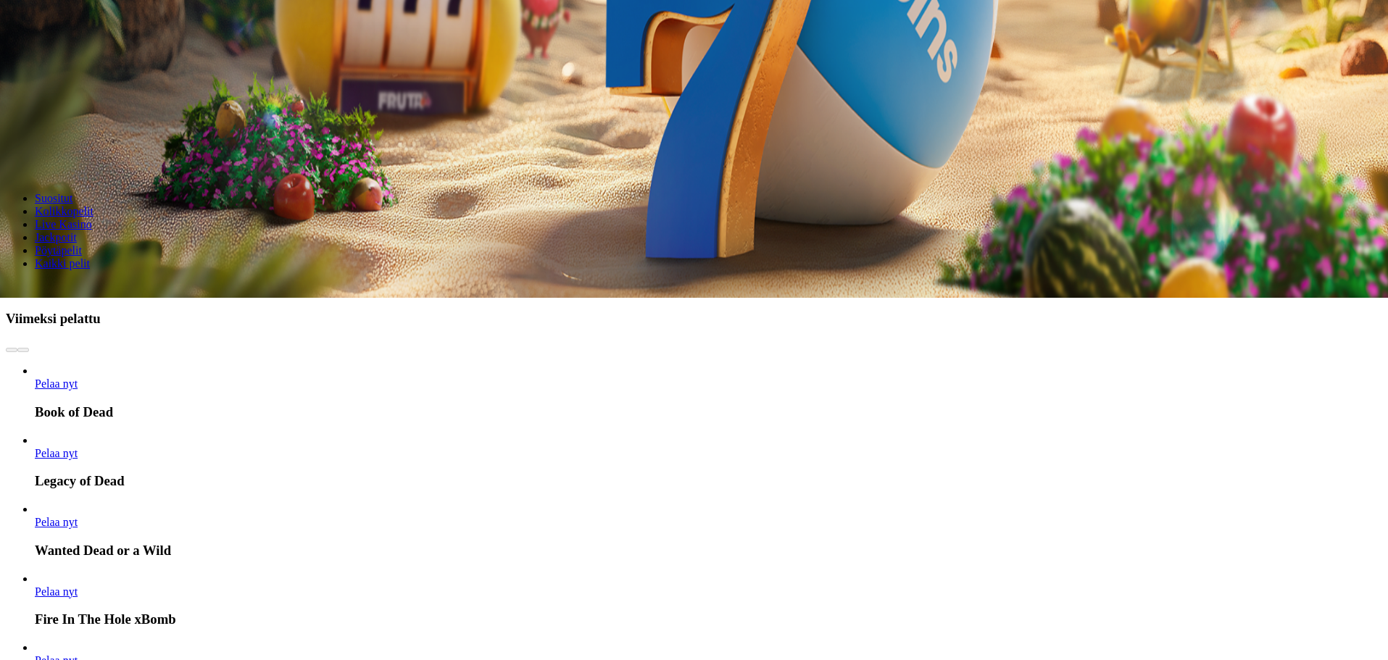
click at [1042, 282] on div "Lobby" at bounding box center [694, 289] width 1376 height 15
click at [109, 283] on input "Search" at bounding box center [57, 290] width 103 height 14
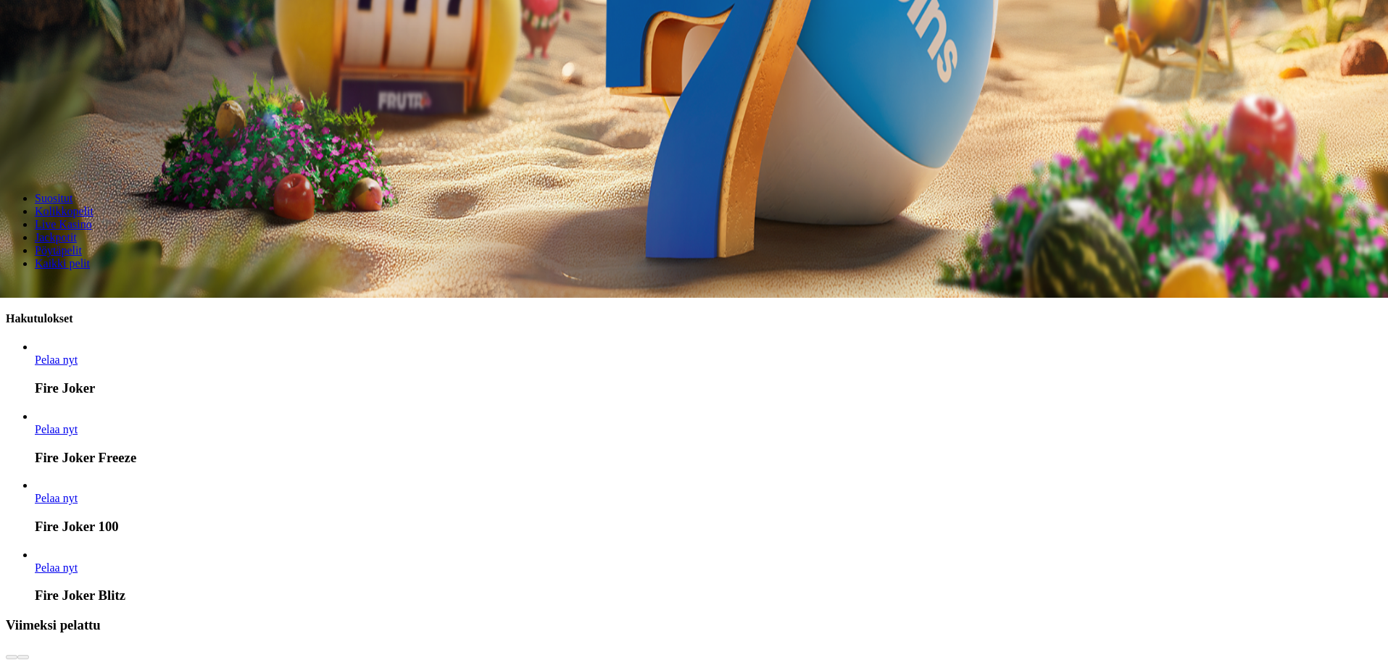
type input "*******"
click at [78, 423] on span "Pelaa nyt" at bounding box center [56, 429] width 43 height 12
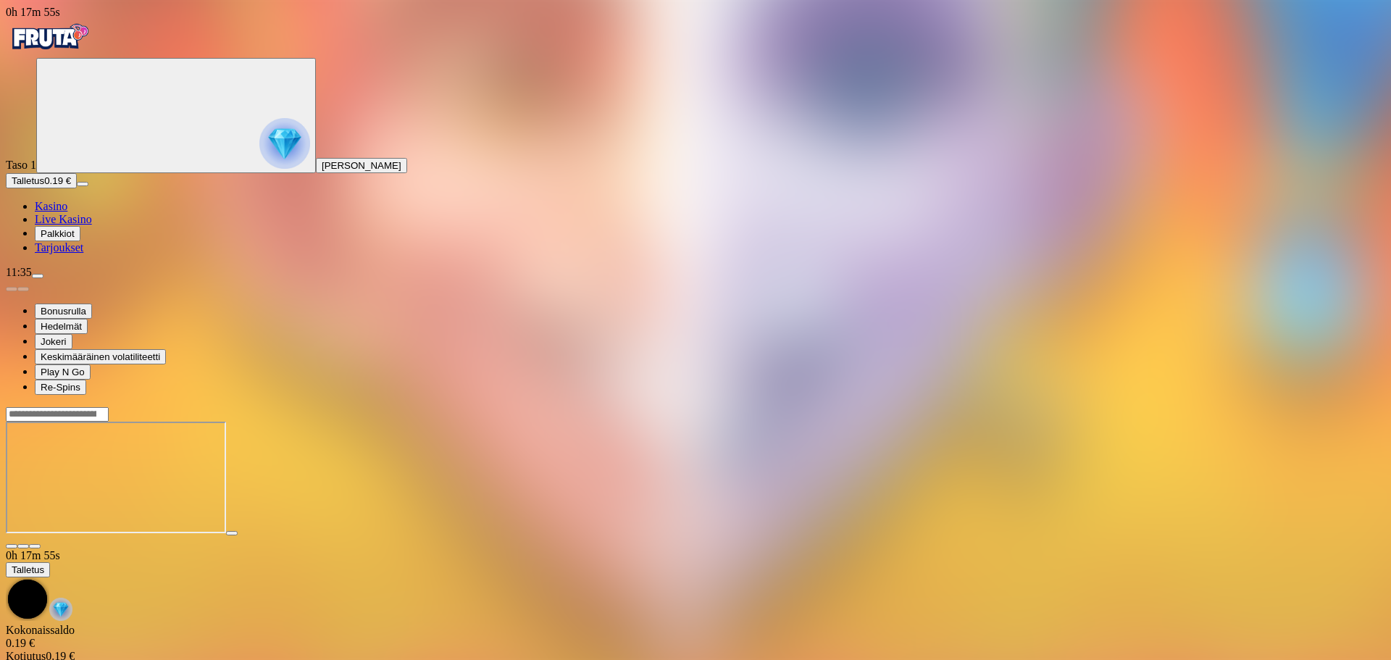
click at [72, 45] on img "Primary" at bounding box center [49, 37] width 87 height 36
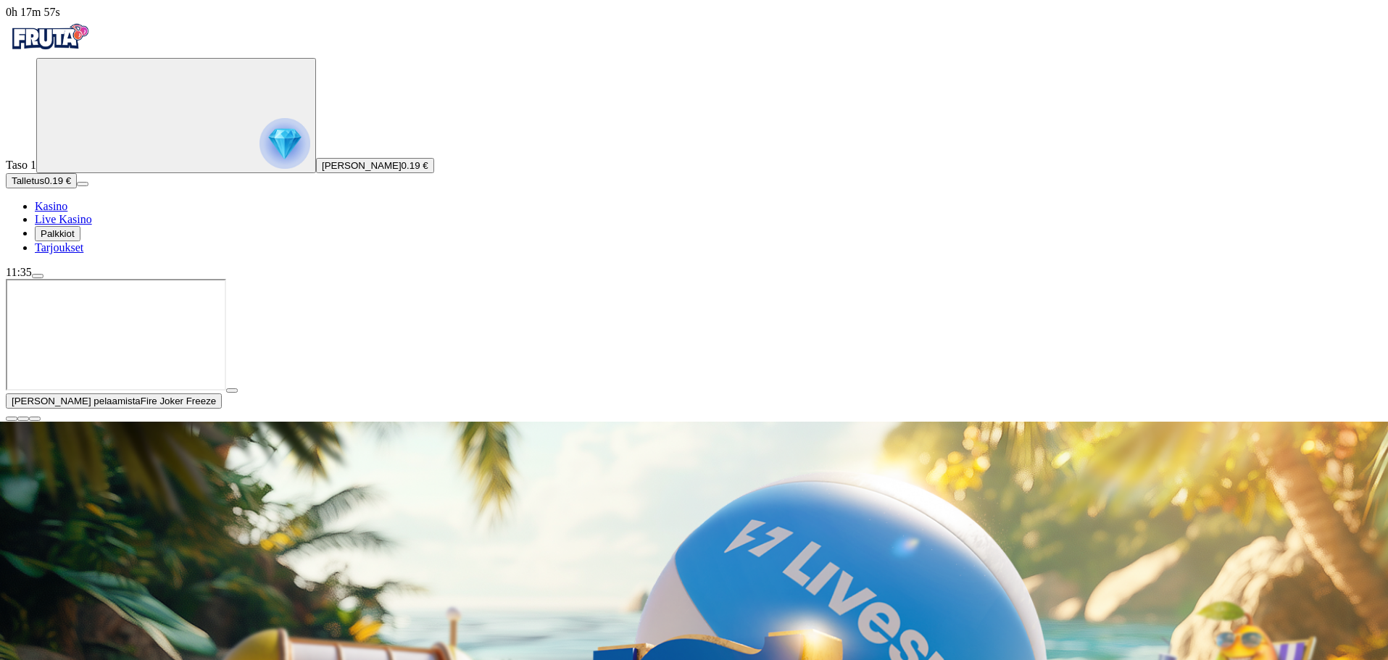
click at [12, 419] on span "close icon" at bounding box center [12, 419] width 0 height 0
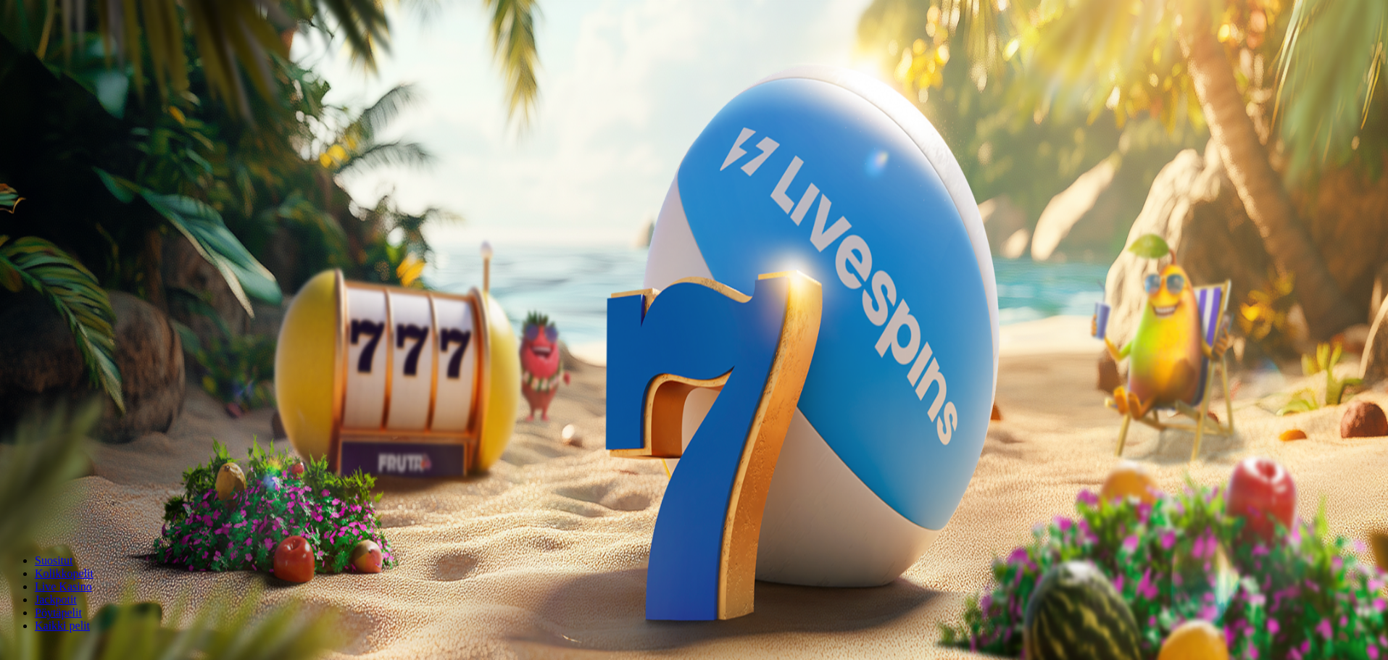
click at [259, 163] on img "Primary" at bounding box center [284, 143] width 51 height 51
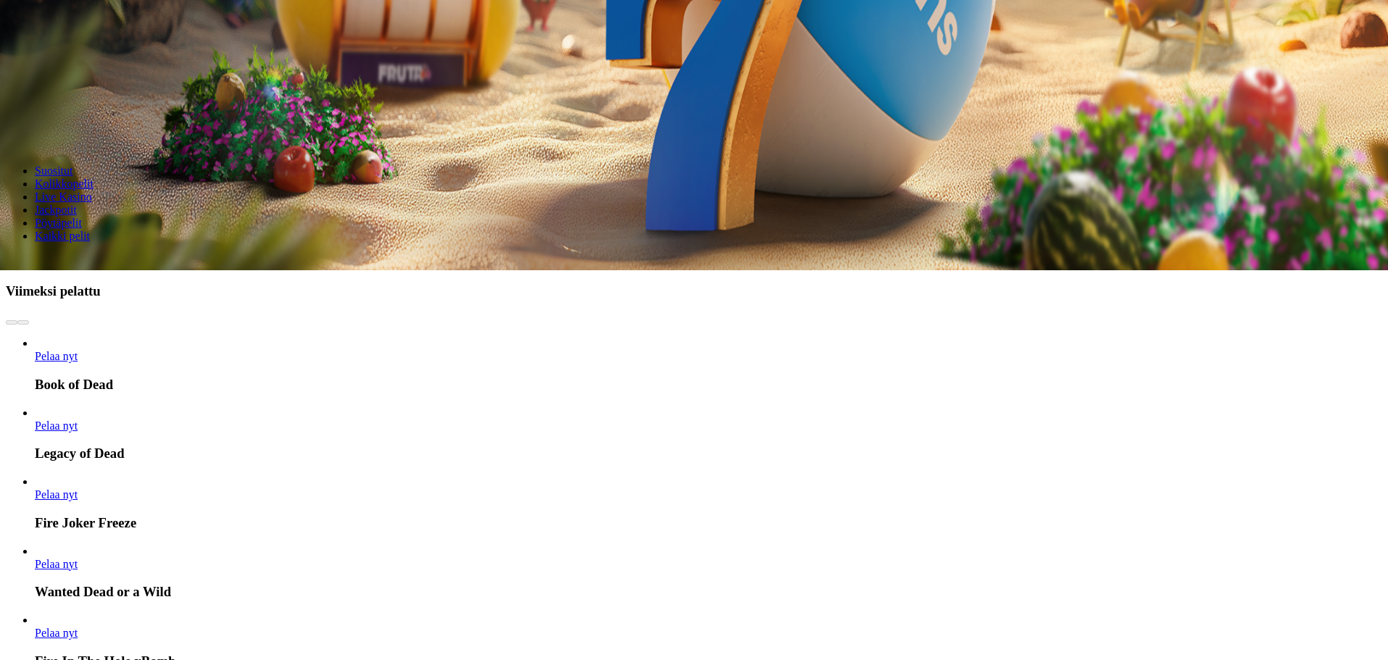
scroll to position [780, 0]
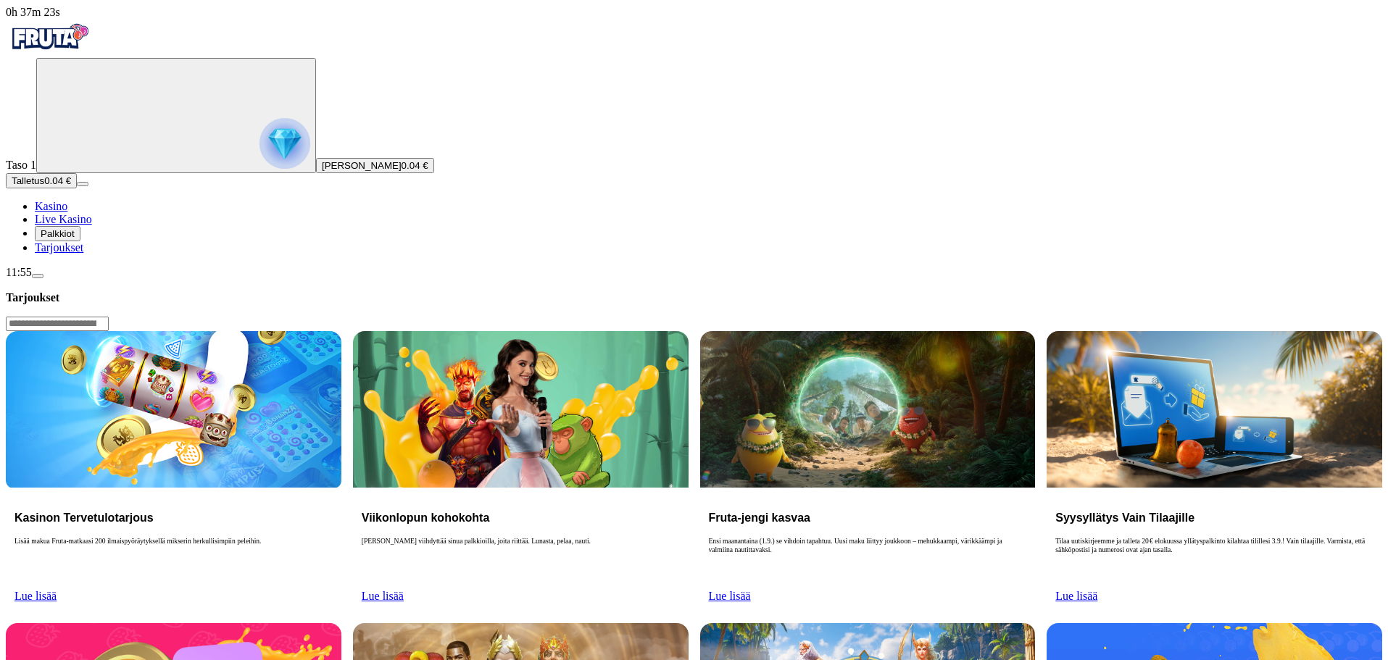
click at [83, 254] on span "Tarjoukset" at bounding box center [59, 247] width 49 height 12
click at [57, 590] on span "Lue lisää" at bounding box center [35, 596] width 42 height 12
click at [303, 488] on div "Kasinon Tervetulotarjous Lisää makua Fruta-matkaasi 200 ilmaispyöräytyksellä mi…" at bounding box center [174, 550] width 336 height 124
click at [57, 590] on span "Lue lisää" at bounding box center [35, 596] width 42 height 12
click at [80, 241] on button "Palkkiot" at bounding box center [58, 233] width 46 height 15
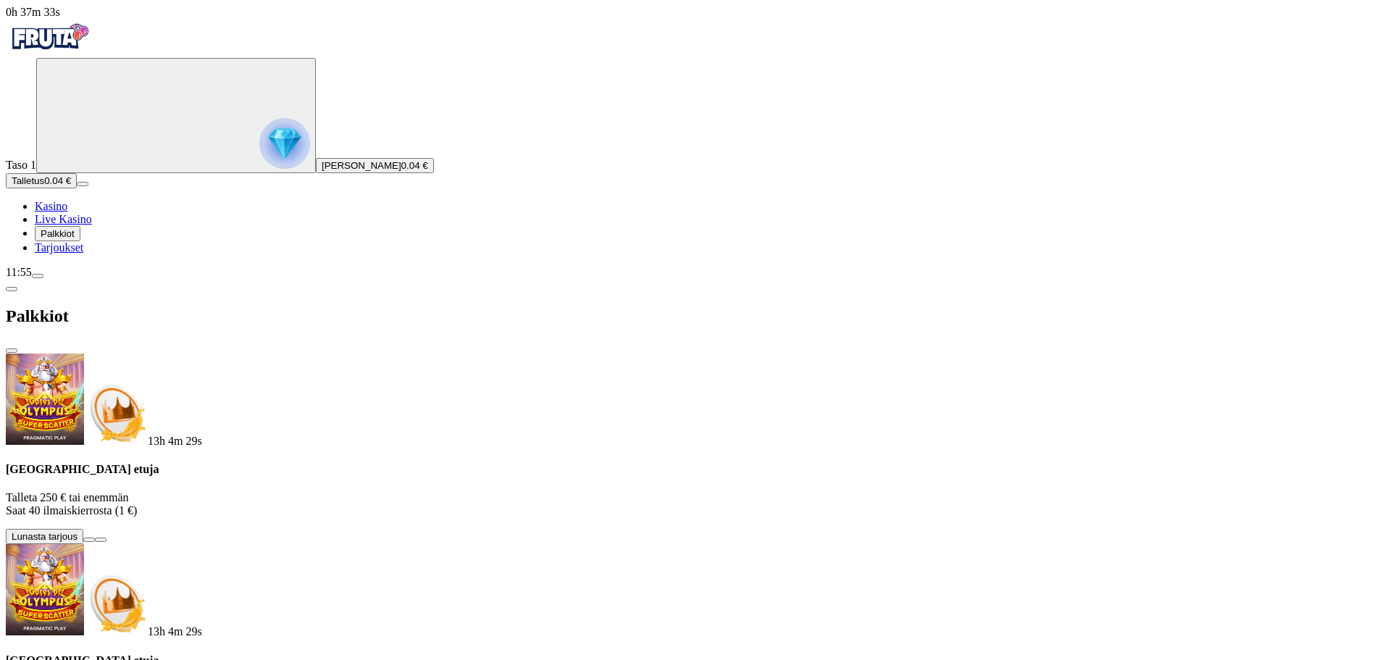
click at [92, 225] on span "Live Kasino" at bounding box center [63, 219] width 57 height 12
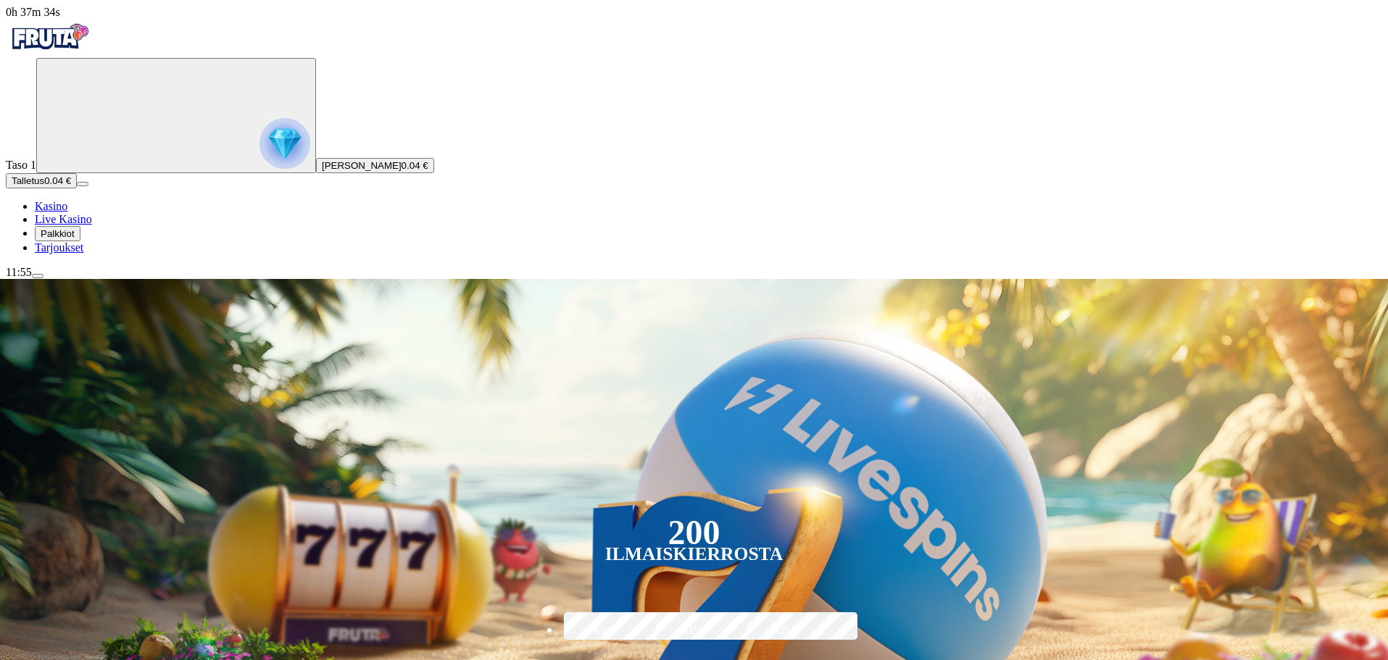
click at [67, 212] on link "Kasino" at bounding box center [51, 206] width 33 height 12
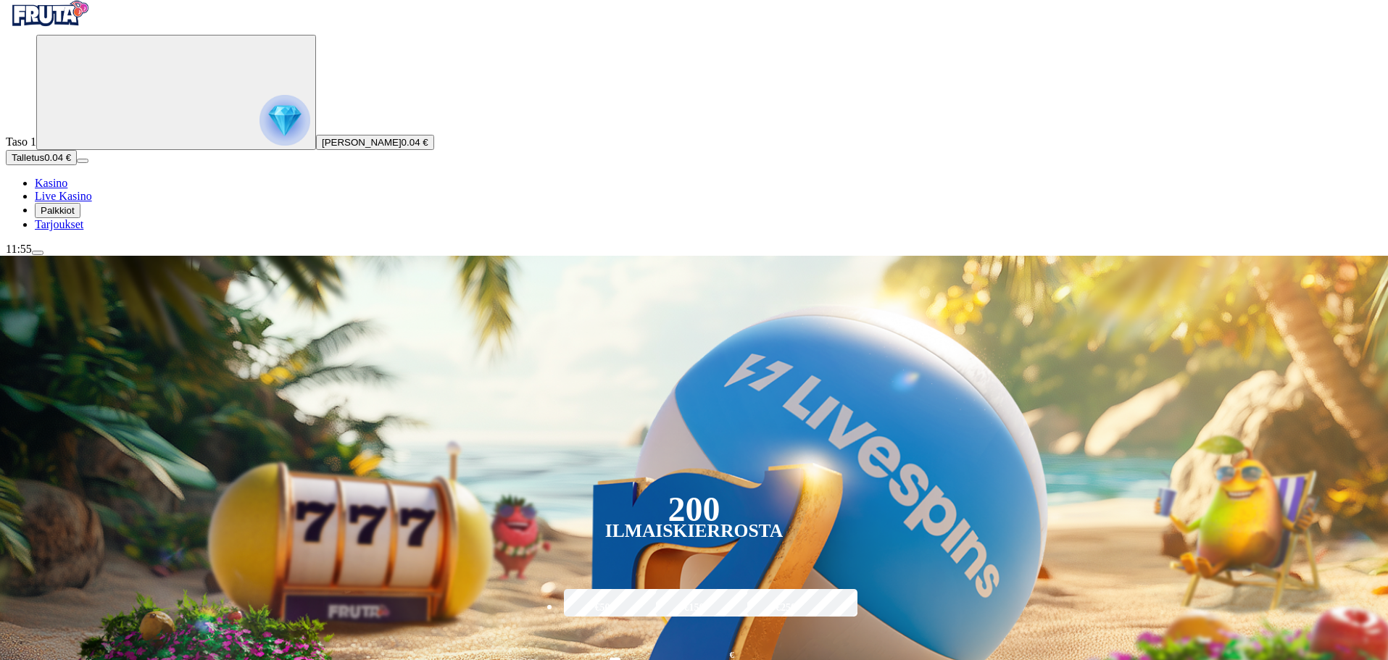
scroll to position [72, 0]
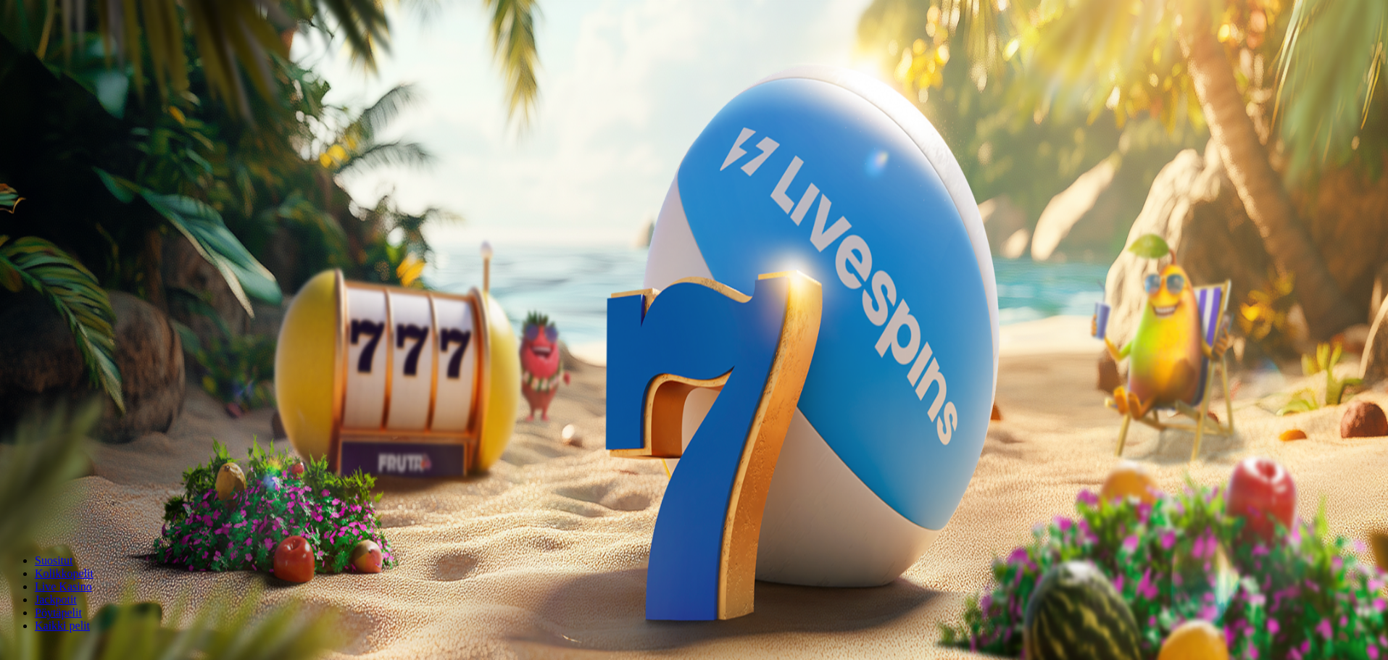
click at [43, 278] on button "menu" at bounding box center [38, 276] width 12 height 4
click at [70, 239] on span "Palkkiot" at bounding box center [58, 233] width 34 height 11
click at [12, 351] on span "close icon" at bounding box center [12, 351] width 0 height 0
